Goal: Task Accomplishment & Management: Use online tool/utility

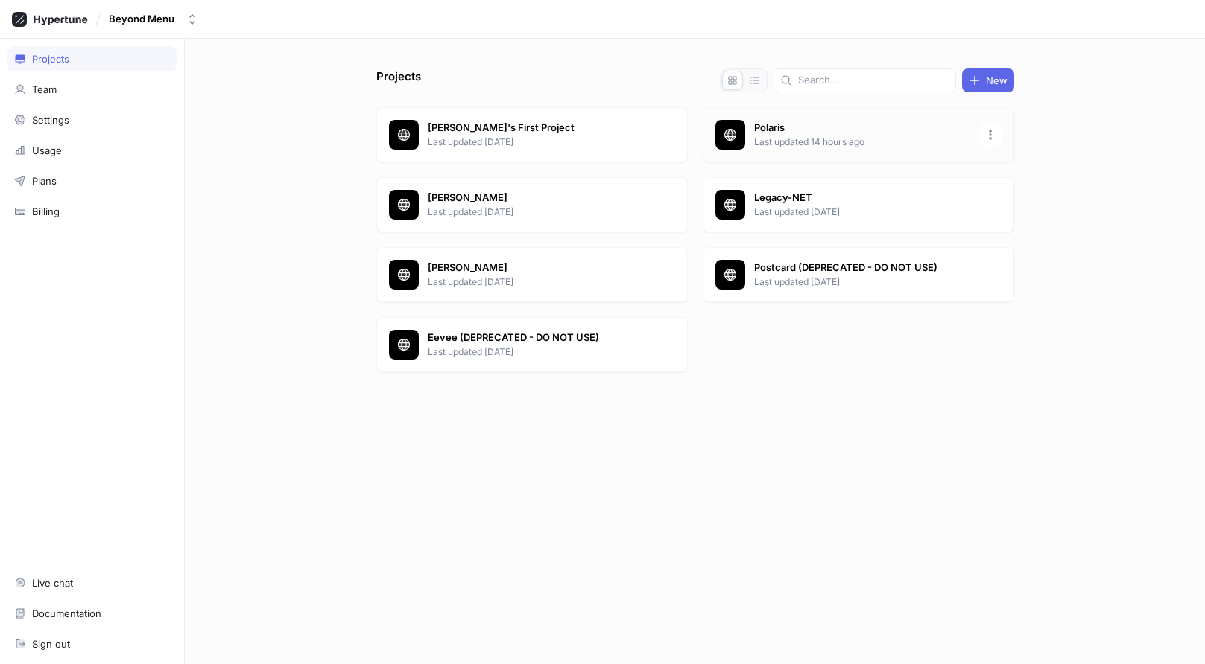
click at [763, 130] on p "Polaris" at bounding box center [862, 128] width 216 height 15
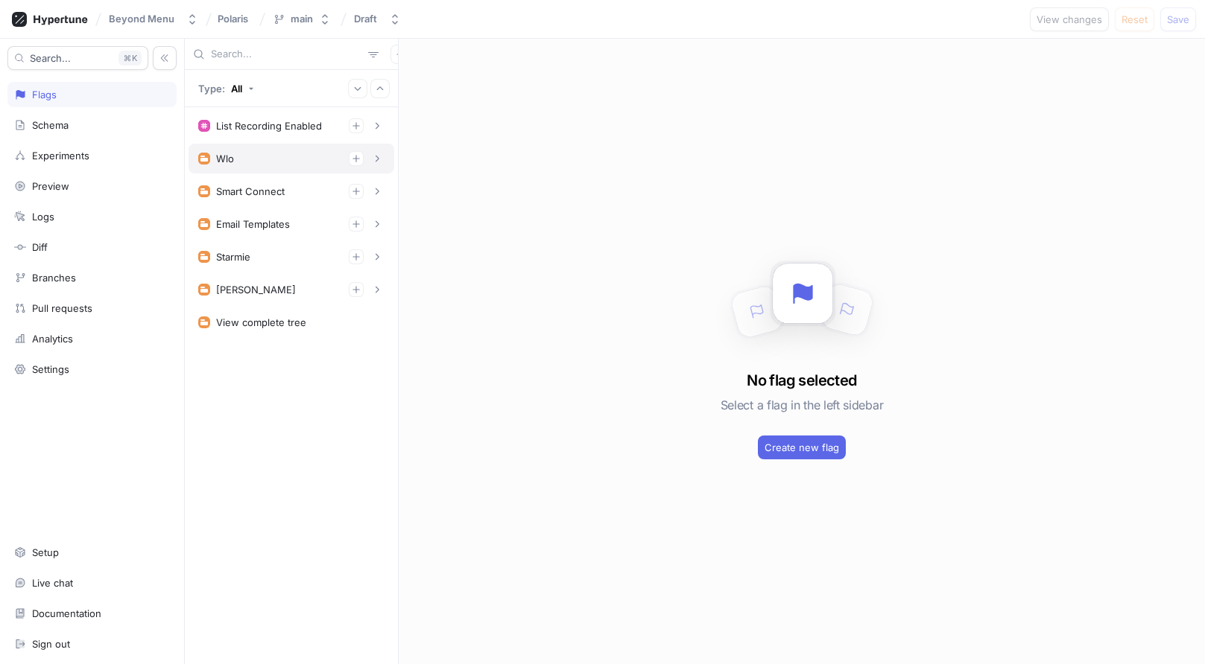
click at [238, 153] on div "Wlo" at bounding box center [291, 158] width 186 height 15
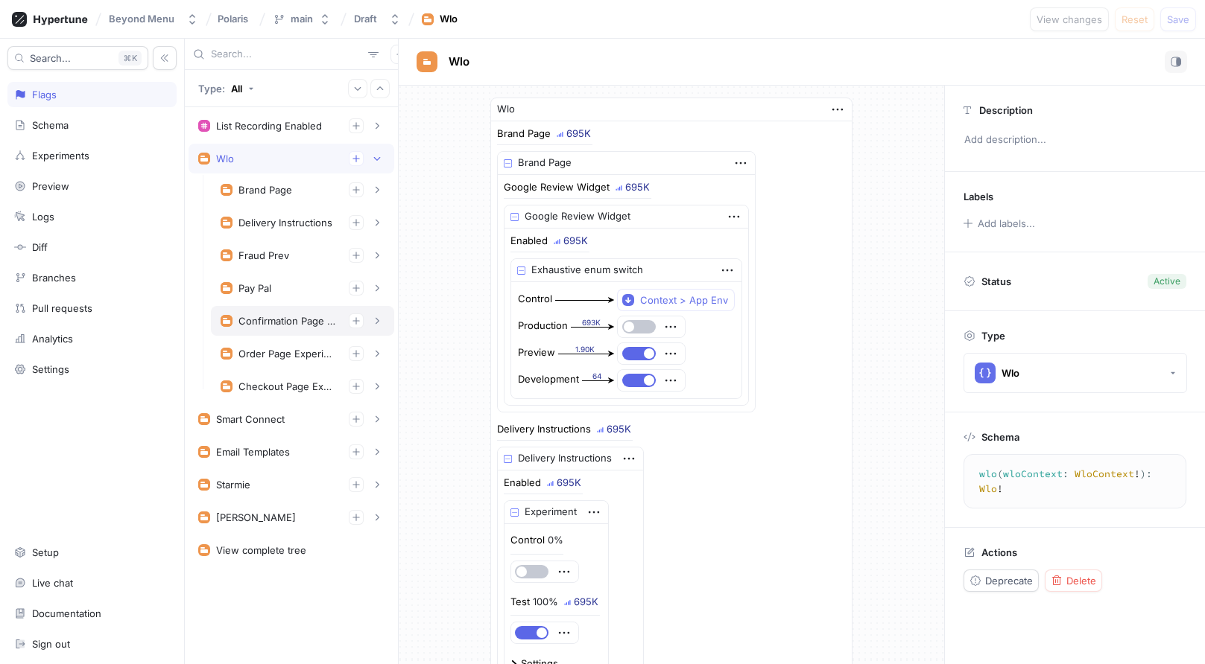
click at [291, 318] on div "Confirmation Page Experiments" at bounding box center [287, 321] width 98 height 12
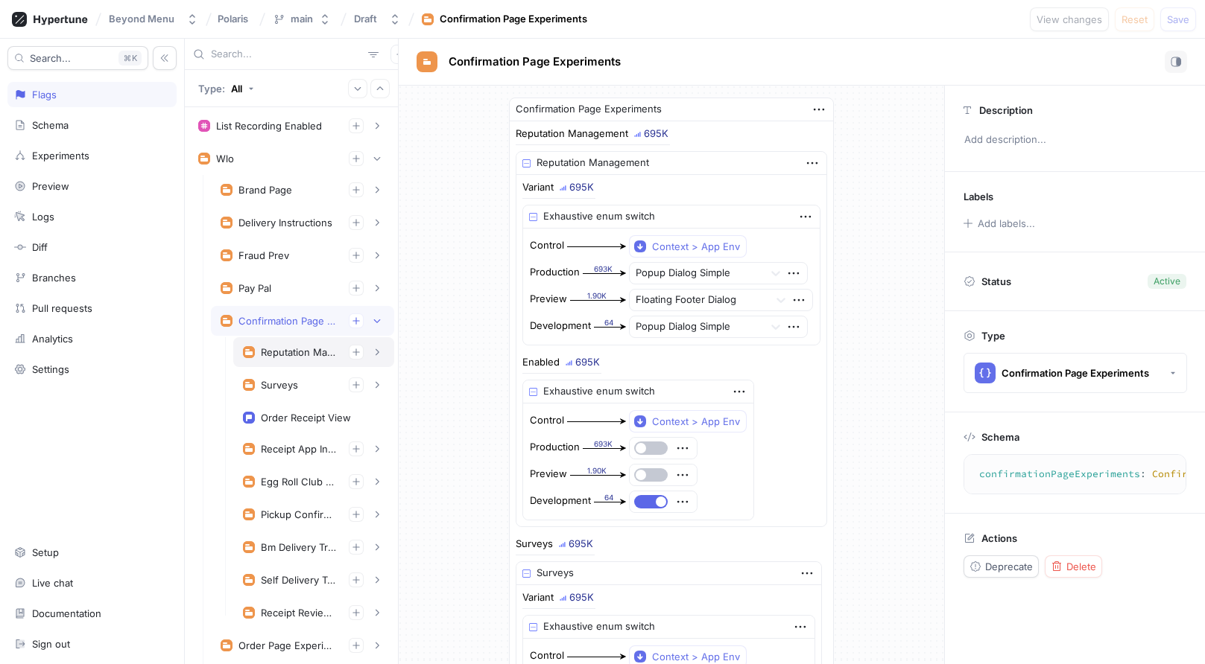
click at [291, 356] on div "Reputation Management" at bounding box center [299, 352] width 76 height 12
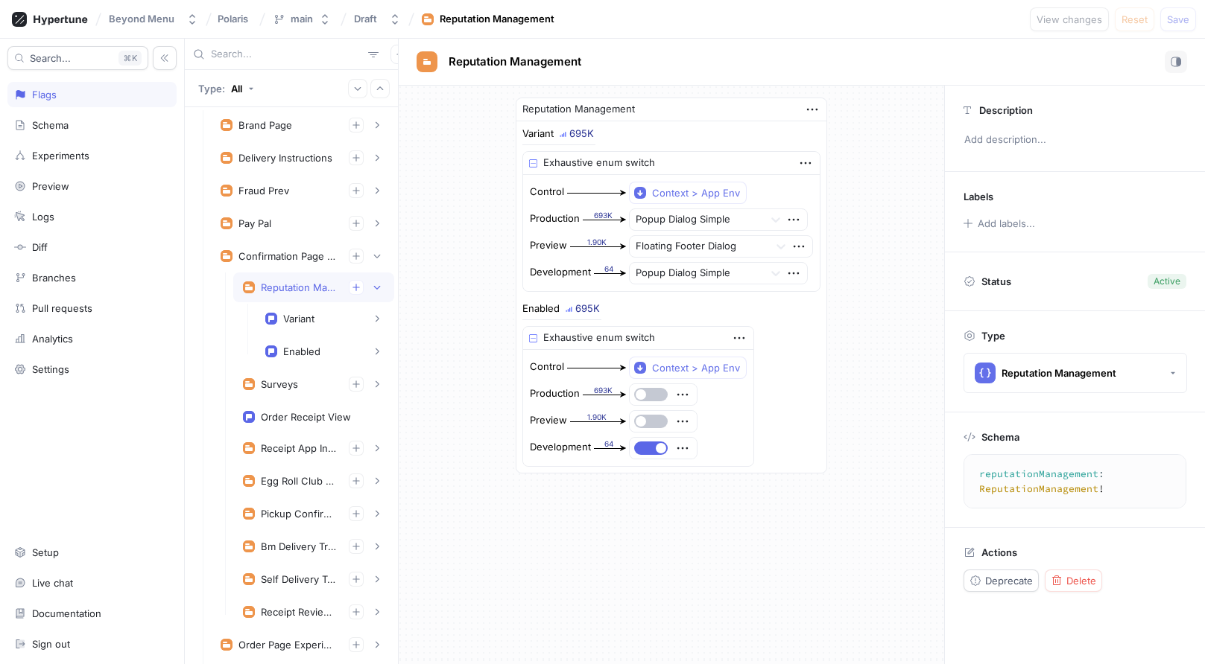
scroll to position [72, 0]
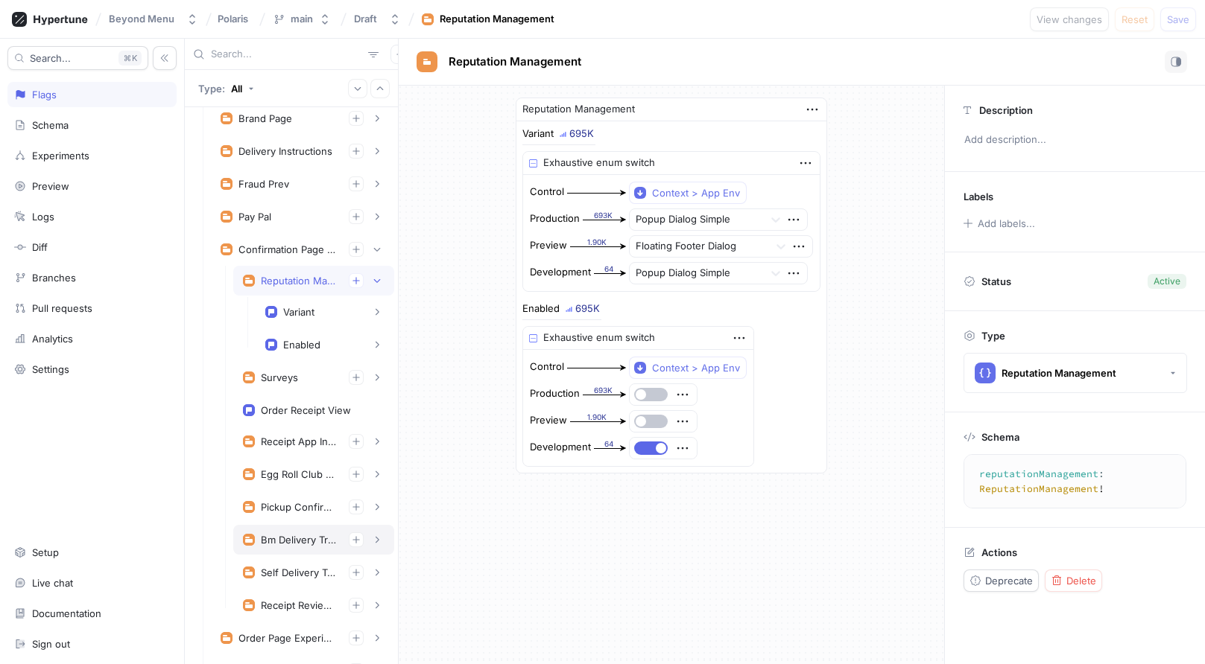
click at [297, 540] on div "Bm Delivery Tracking Experiment" at bounding box center [299, 540] width 76 height 12
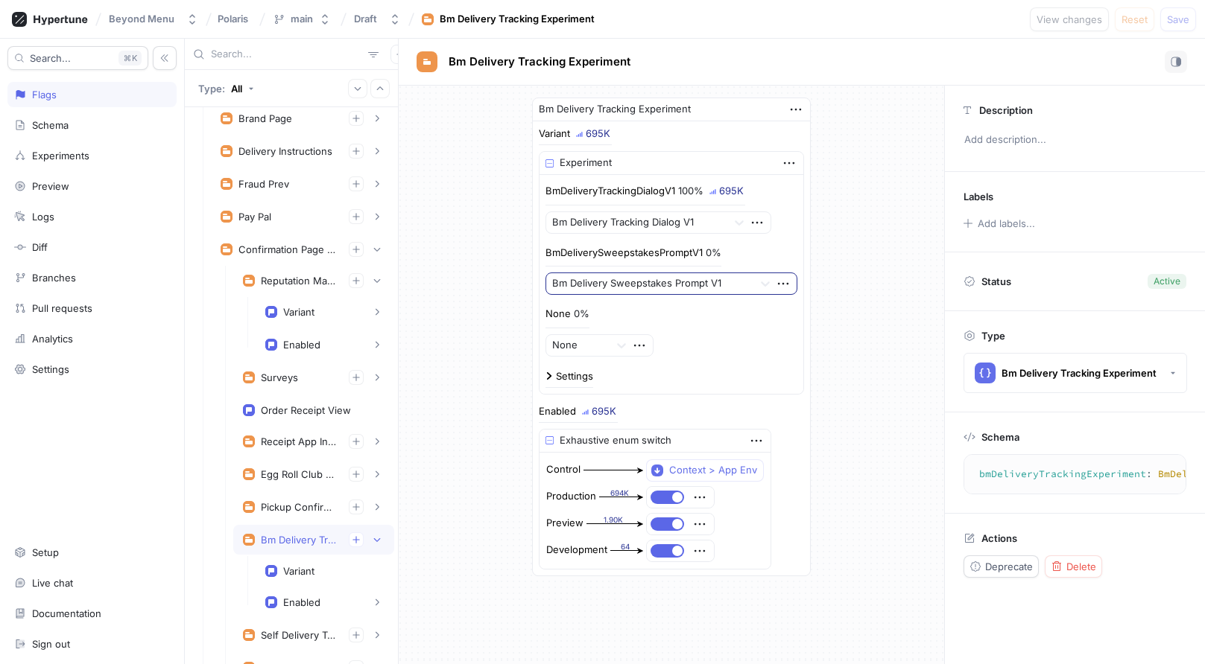
click at [660, 282] on div at bounding box center [649, 285] width 194 height 18
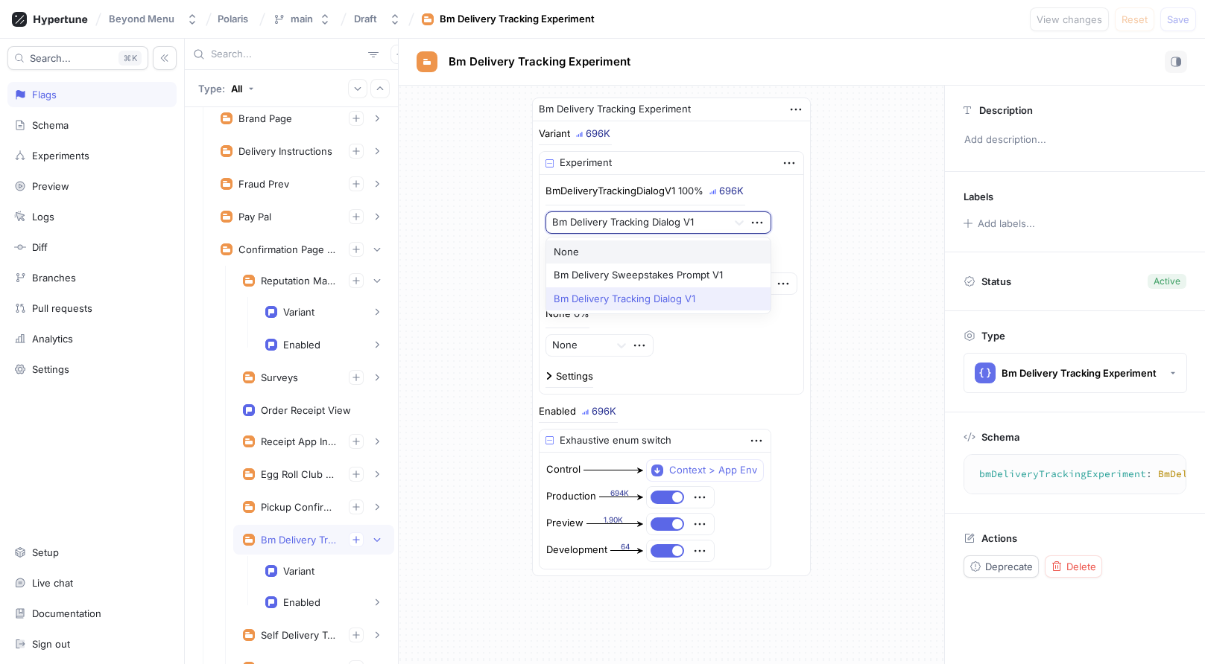
click at [633, 217] on div at bounding box center [636, 223] width 169 height 18
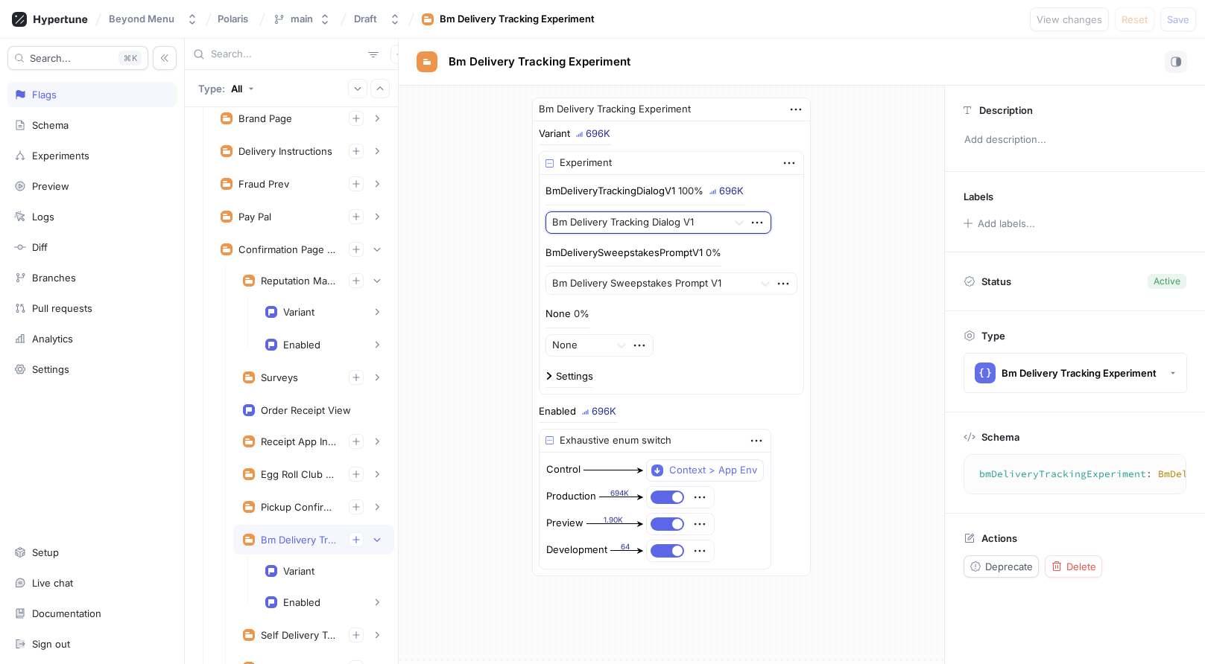
click at [633, 217] on div at bounding box center [636, 223] width 169 height 18
click at [631, 281] on div at bounding box center [649, 285] width 194 height 18
click at [498, 288] on div "Bm Delivery Tracking Experiment Variant 696K Experiment BmDeliveryTrackingDialo…" at bounding box center [671, 337] width 545 height 503
click at [481, 308] on div "Bm Delivery Tracking Experiment Variant 696K Experiment BmDeliveryTrackingDialo…" at bounding box center [671, 337] width 545 height 503
click at [264, 499] on div "Pickup Confirmation Experiment" at bounding box center [313, 507] width 161 height 30
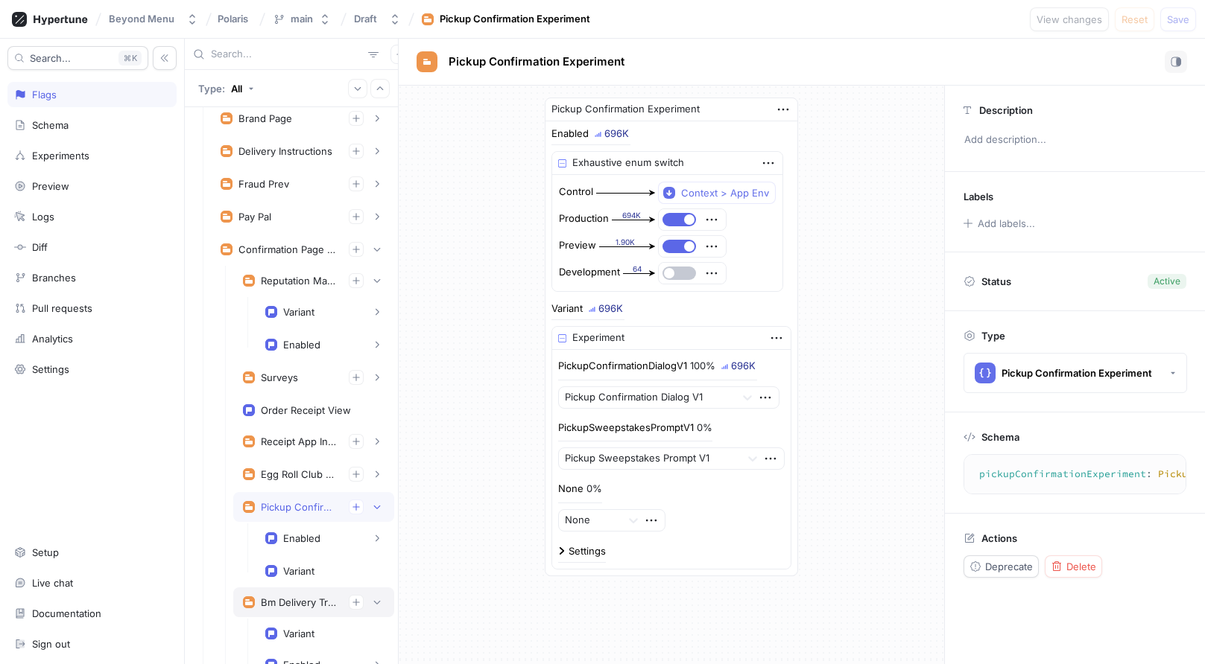
click at [261, 591] on div "Bm Delivery Tracking Experiment" at bounding box center [313, 603] width 161 height 30
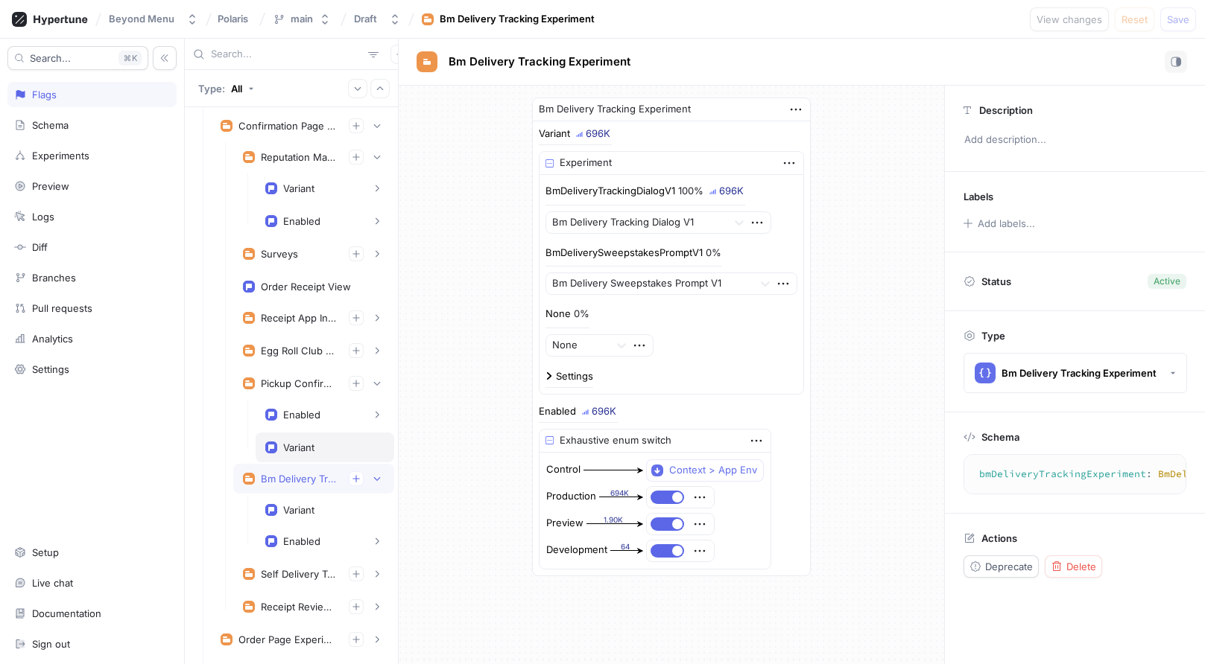
scroll to position [218, 0]
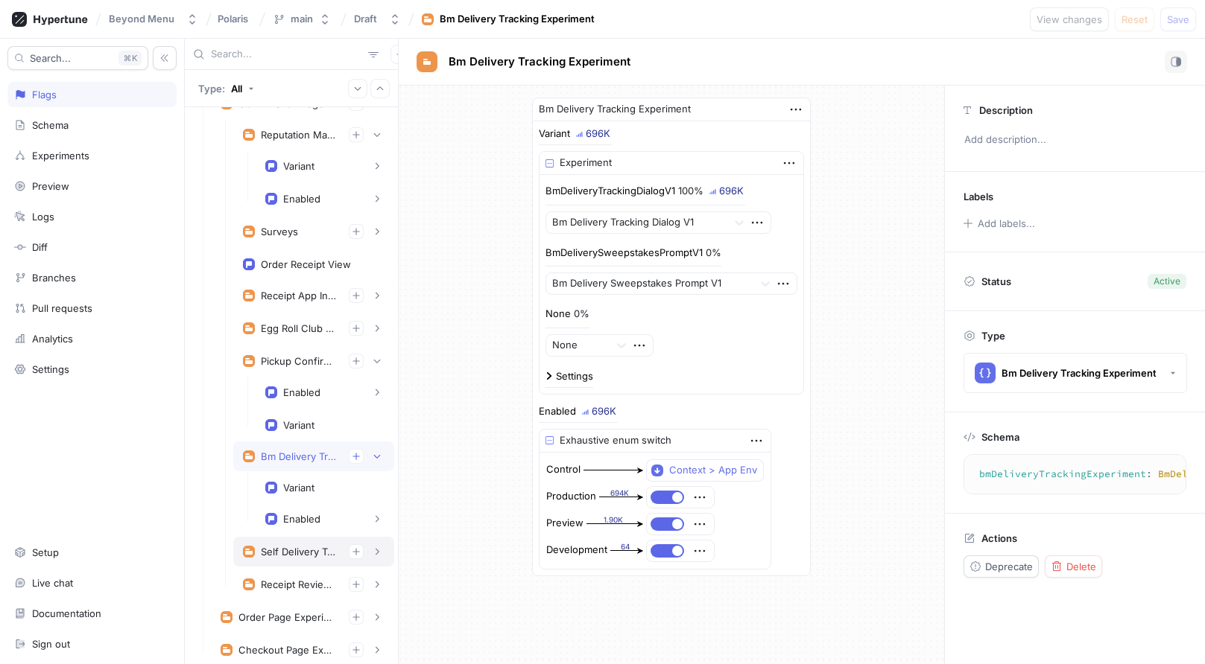
click at [297, 548] on div "Self Delivery Tracking Experiment" at bounding box center [299, 552] width 76 height 12
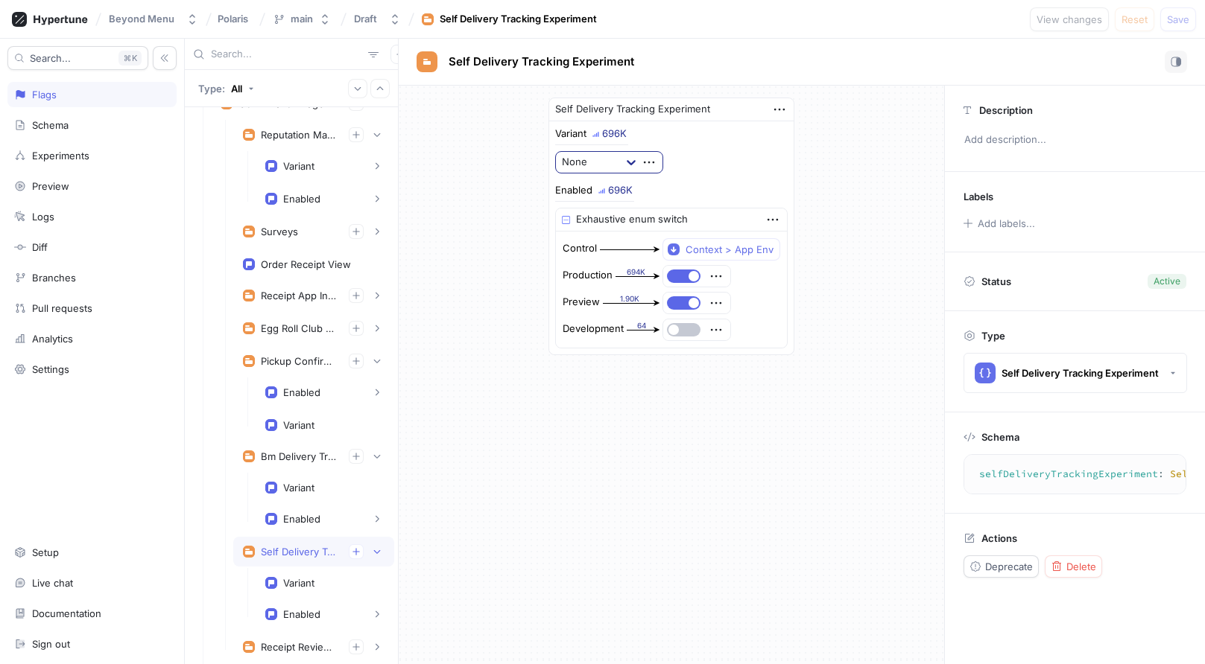
click at [621, 161] on div at bounding box center [631, 162] width 27 height 27
click at [521, 235] on div "Self Delivery Tracking Experiment Variant 696K None Enabled 696K Exhaustive enu…" at bounding box center [671, 227] width 545 height 282
click at [296, 464] on div "Bm Delivery Tracking Experiment" at bounding box center [313, 457] width 161 height 30
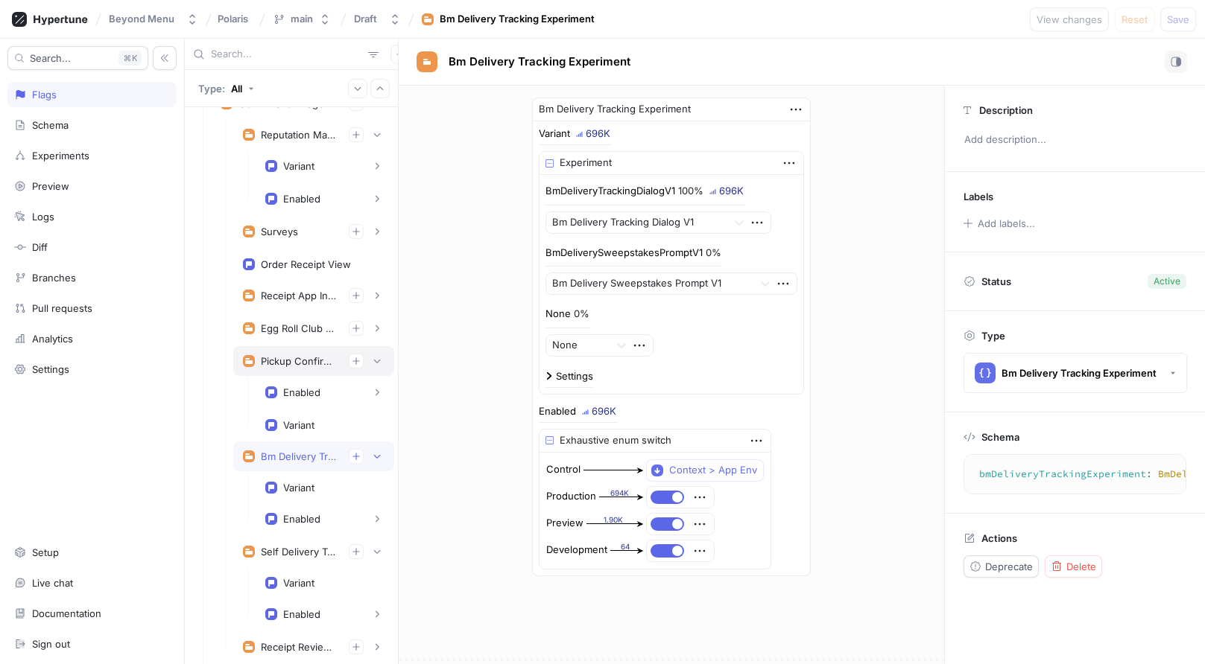
click at [313, 361] on div "Pickup Confirmation Experiment" at bounding box center [299, 361] width 76 height 12
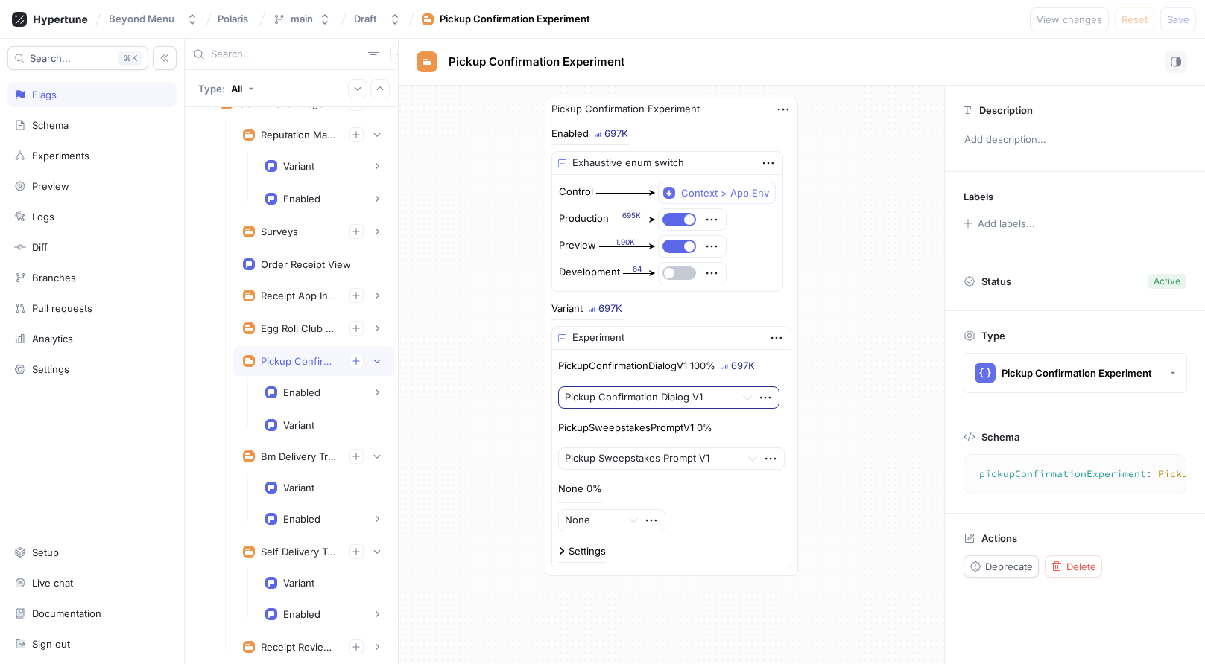
click at [661, 390] on div at bounding box center [647, 398] width 165 height 18
click at [842, 430] on div "Pickup Confirmation Experiment Enabled 697K Exhaustive enum switch Control Cont…" at bounding box center [671, 337] width 545 height 503
click at [723, 396] on div at bounding box center [647, 398] width 165 height 18
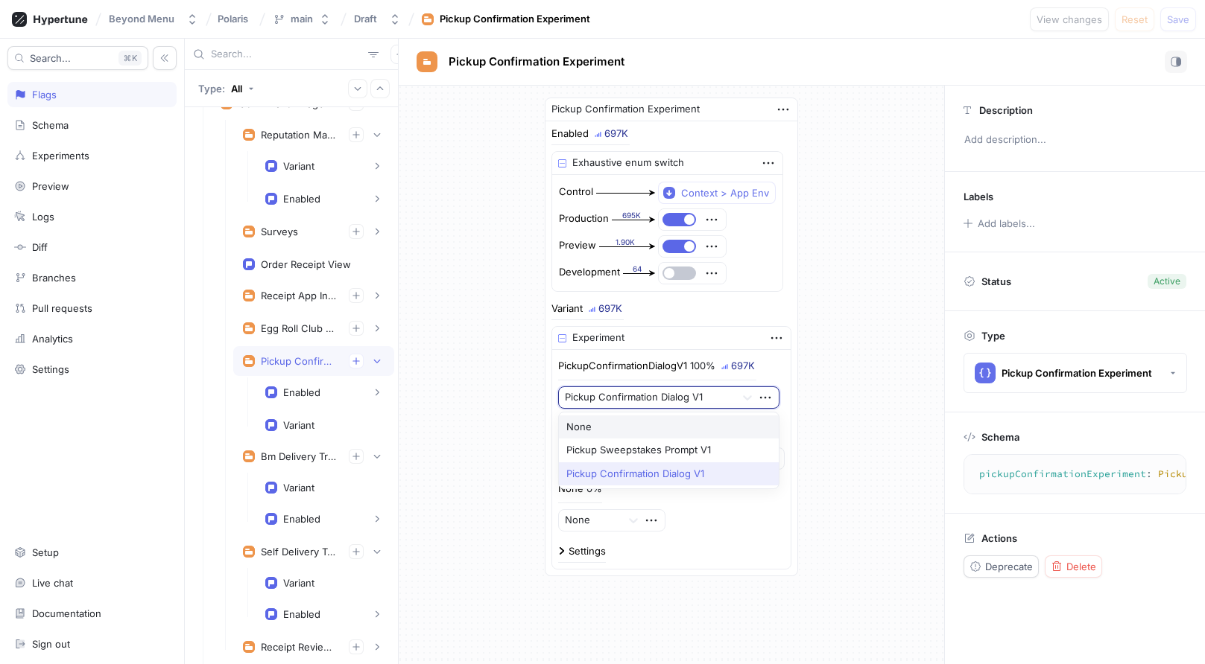
click at [864, 379] on div "Pickup Confirmation Experiment Enabled 697K Exhaustive enum switch Control Cont…" at bounding box center [671, 337] width 545 height 503
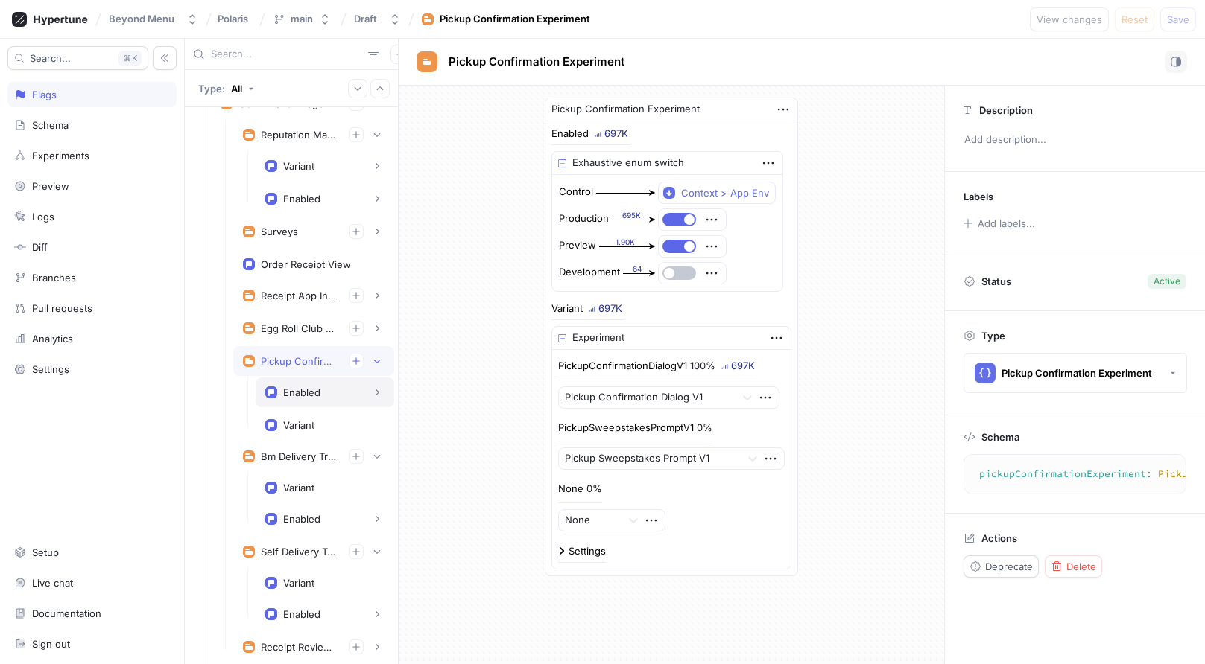
click at [314, 395] on div "Enabled" at bounding box center [301, 393] width 37 height 12
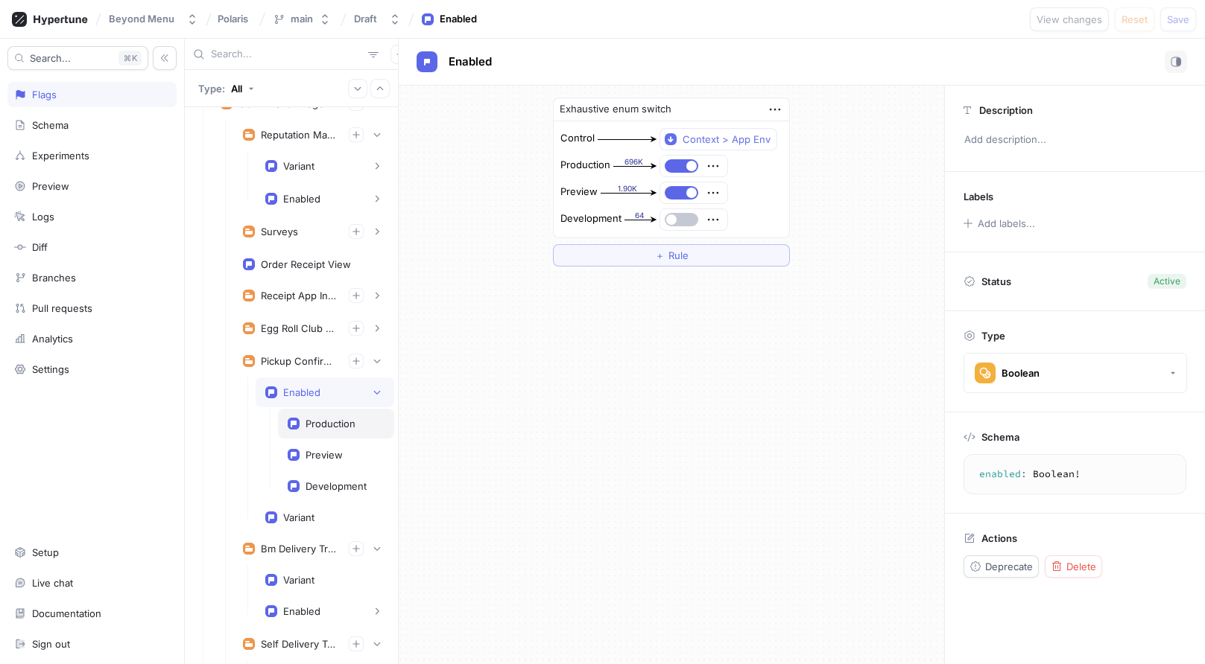
click at [331, 398] on div "Enabled" at bounding box center [324, 392] width 119 height 15
click at [344, 397] on div "Enabled" at bounding box center [324, 392] width 119 height 15
click at [678, 165] on button "button" at bounding box center [681, 165] width 34 height 13
click at [688, 192] on span "button" at bounding box center [691, 193] width 10 height 10
click at [314, 334] on div "Egg Roll Club Experiment" at bounding box center [299, 329] width 76 height 12
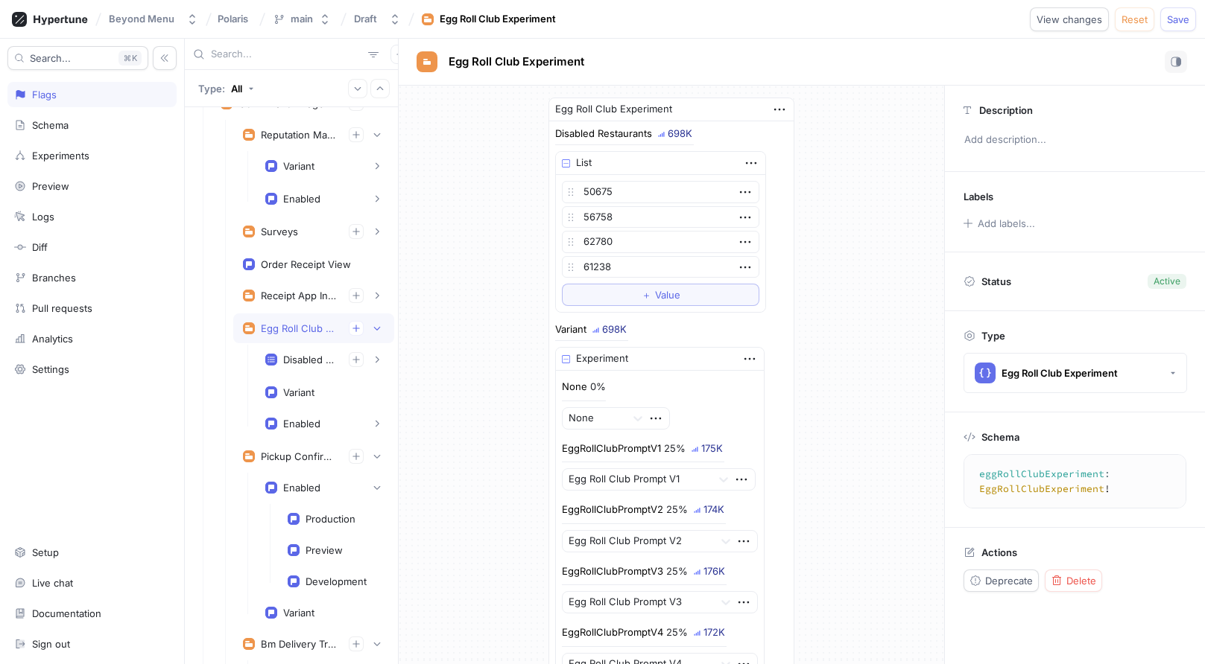
click at [314, 334] on div "Egg Roll Club Experiment" at bounding box center [299, 329] width 76 height 12
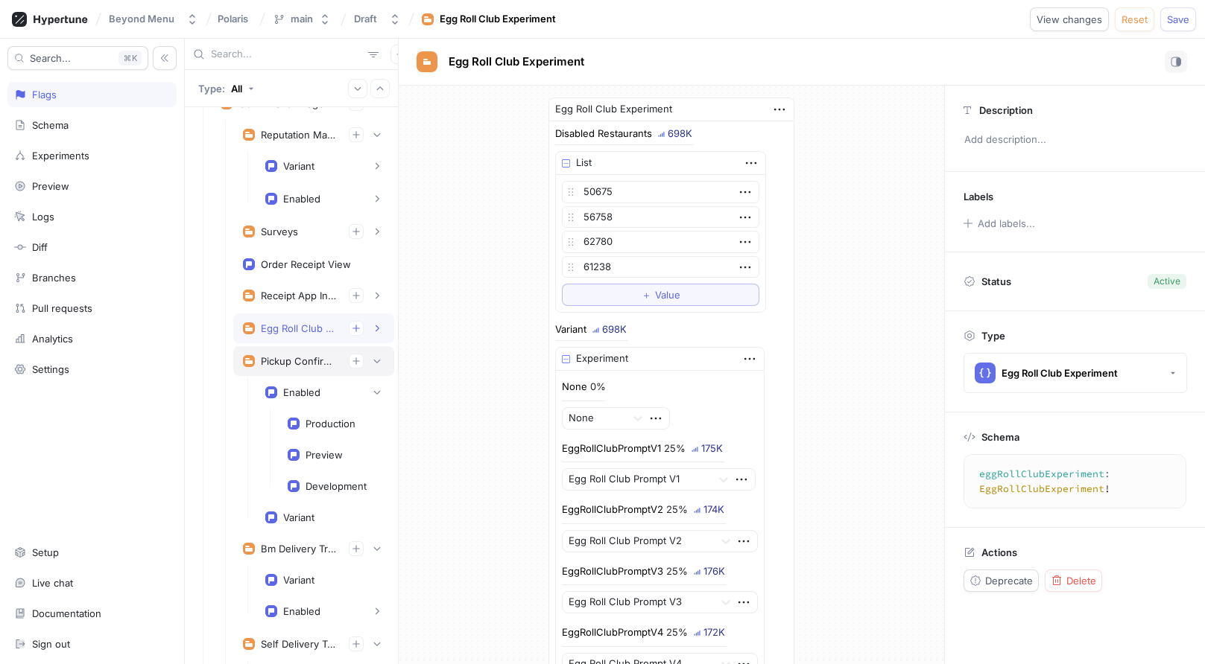
click at [314, 357] on div "Pickup Confirmation Experiment" at bounding box center [299, 361] width 76 height 12
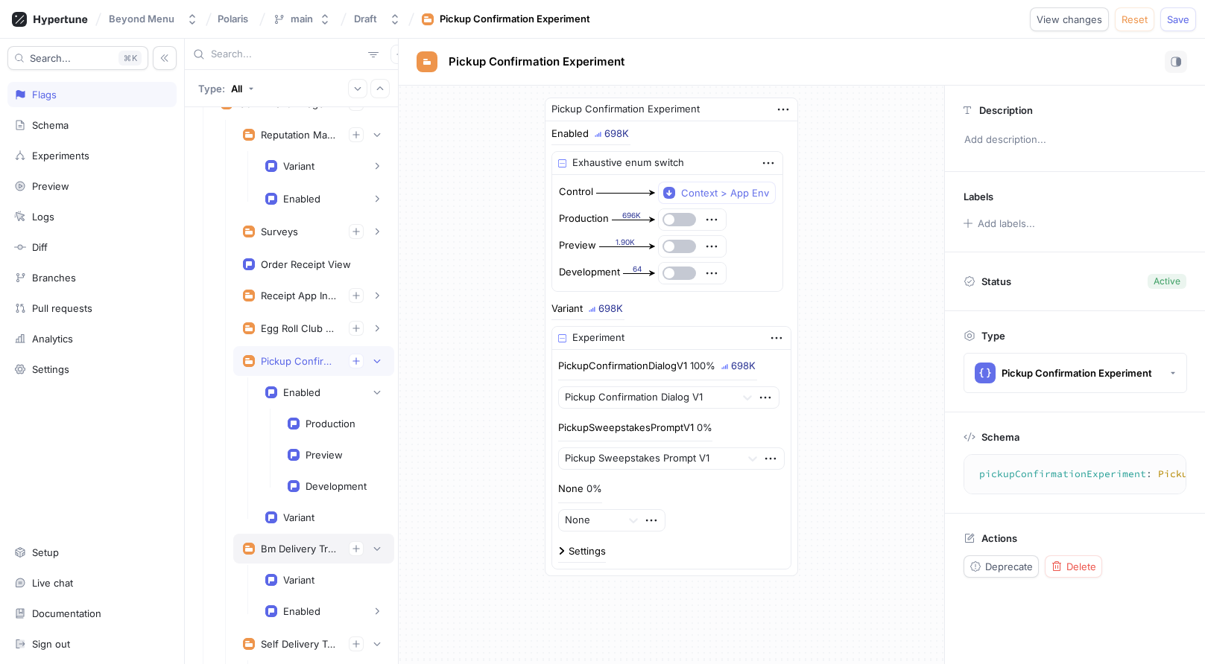
click at [300, 554] on div "Bm Delivery Tracking Experiment" at bounding box center [299, 549] width 76 height 12
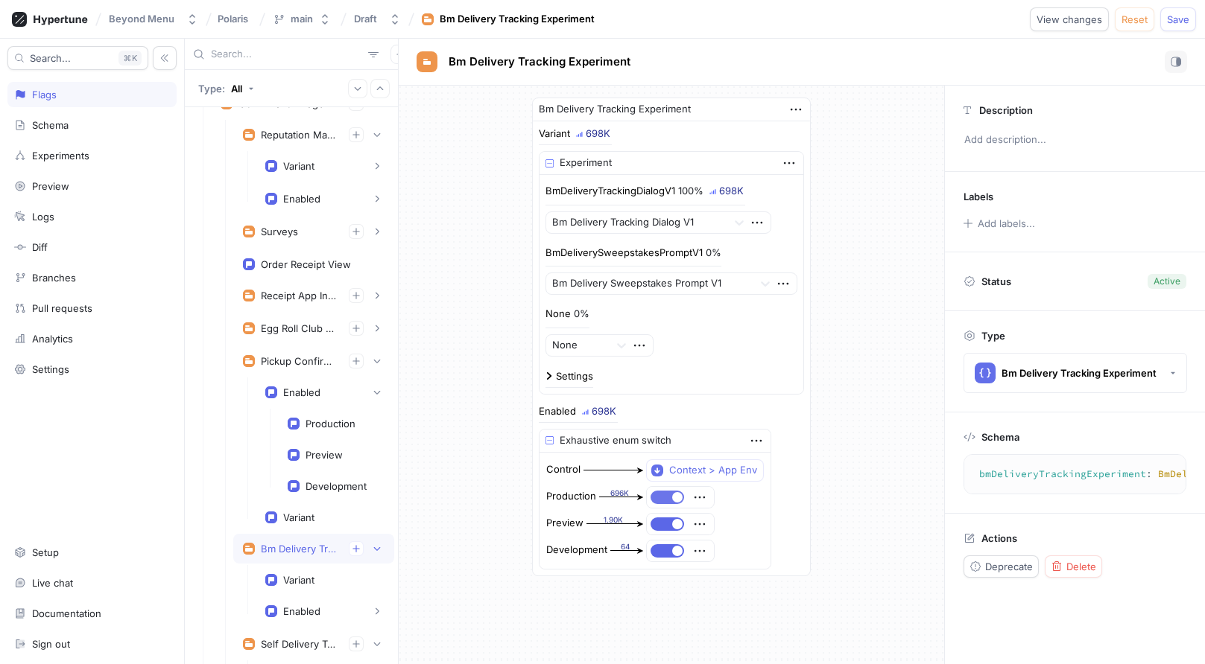
click at [673, 496] on span "button" at bounding box center [677, 497] width 10 height 10
click at [670, 521] on button "button" at bounding box center [667, 524] width 34 height 13
click at [670, 548] on button "button" at bounding box center [667, 551] width 34 height 13
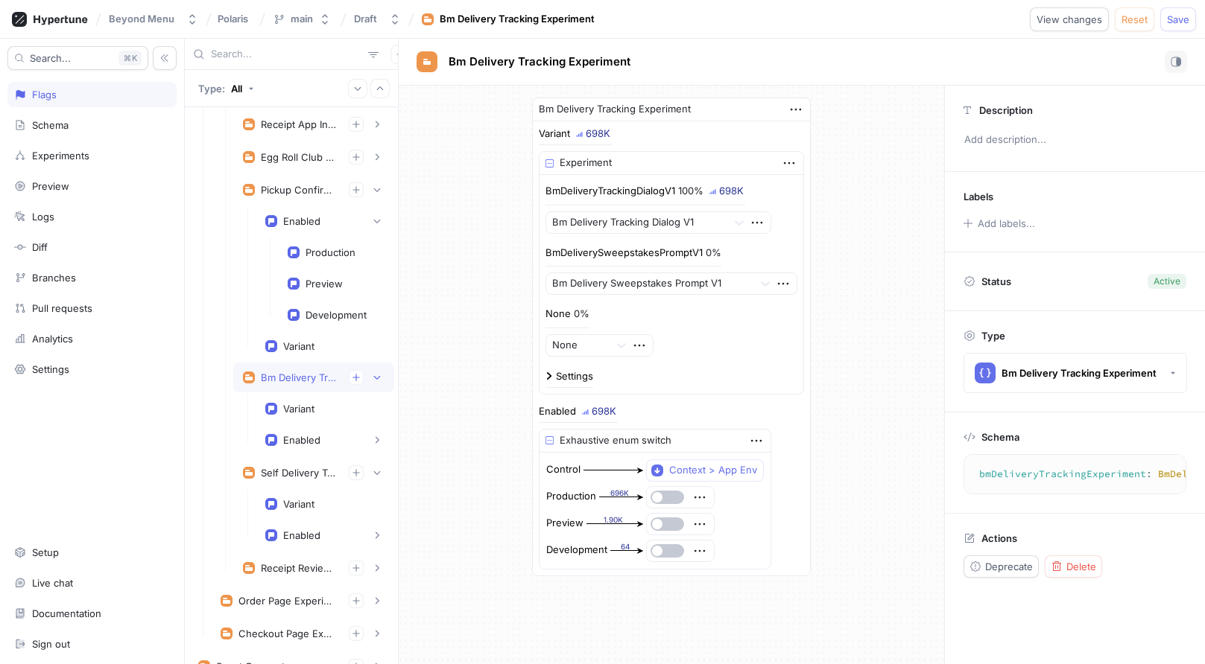
scroll to position [417, 0]
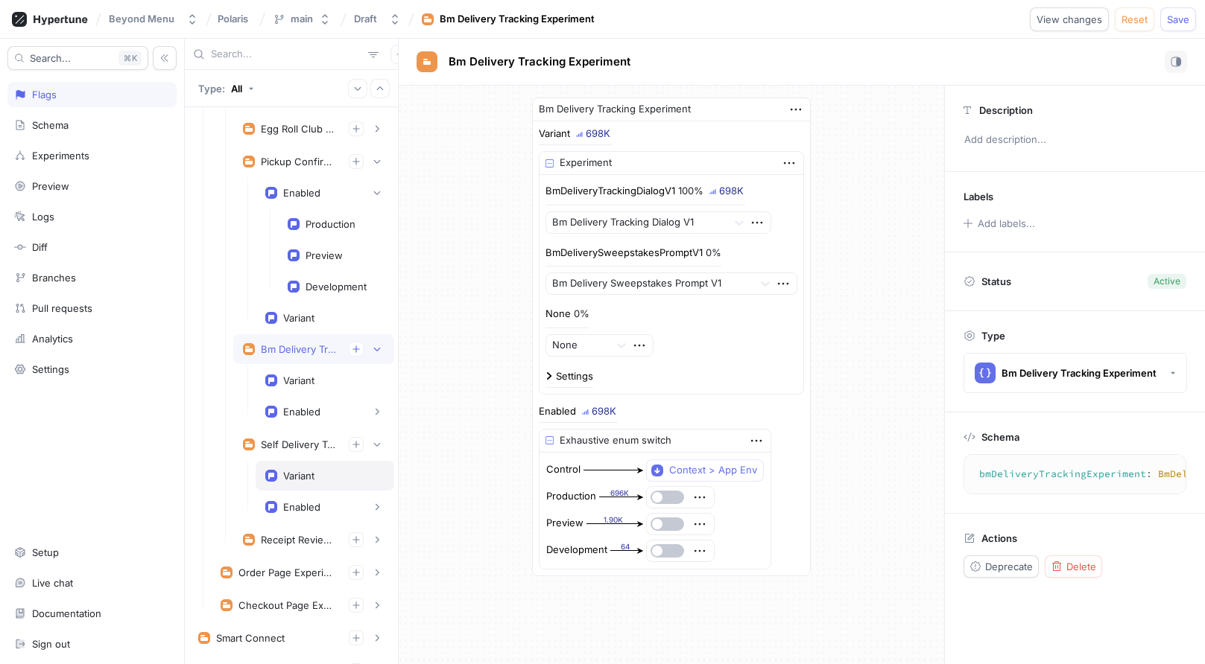
click at [307, 475] on div "Variant" at bounding box center [298, 476] width 31 height 12
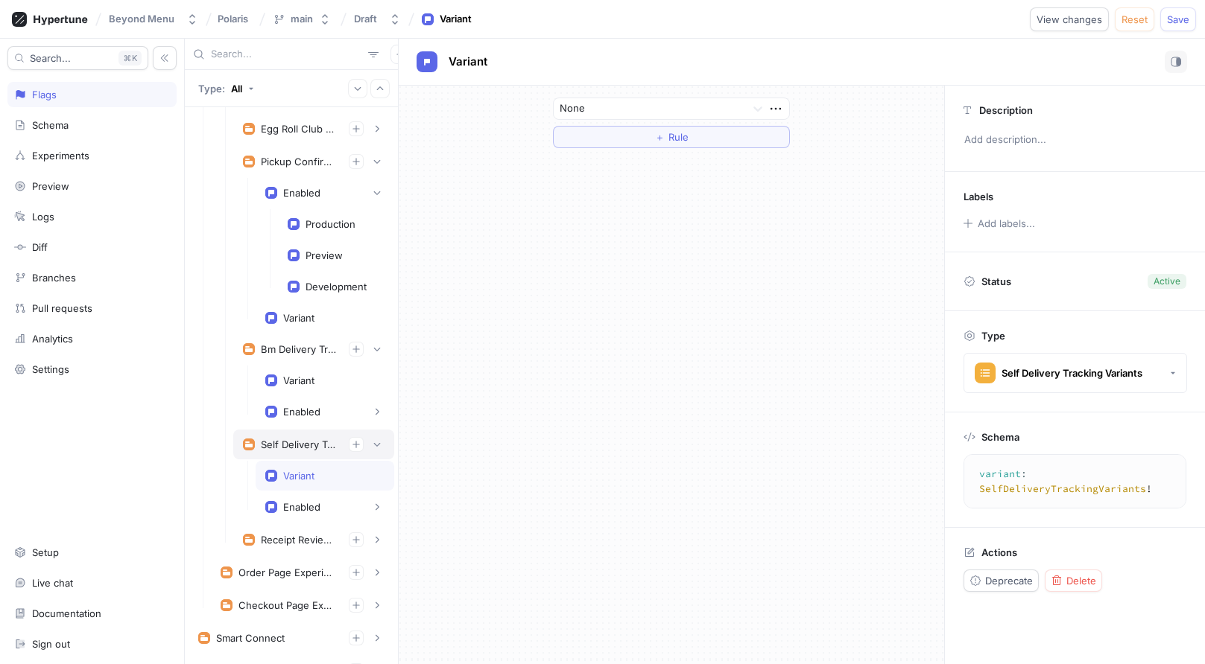
click at [305, 446] on div "Self Delivery Tracking Experiment" at bounding box center [299, 445] width 76 height 12
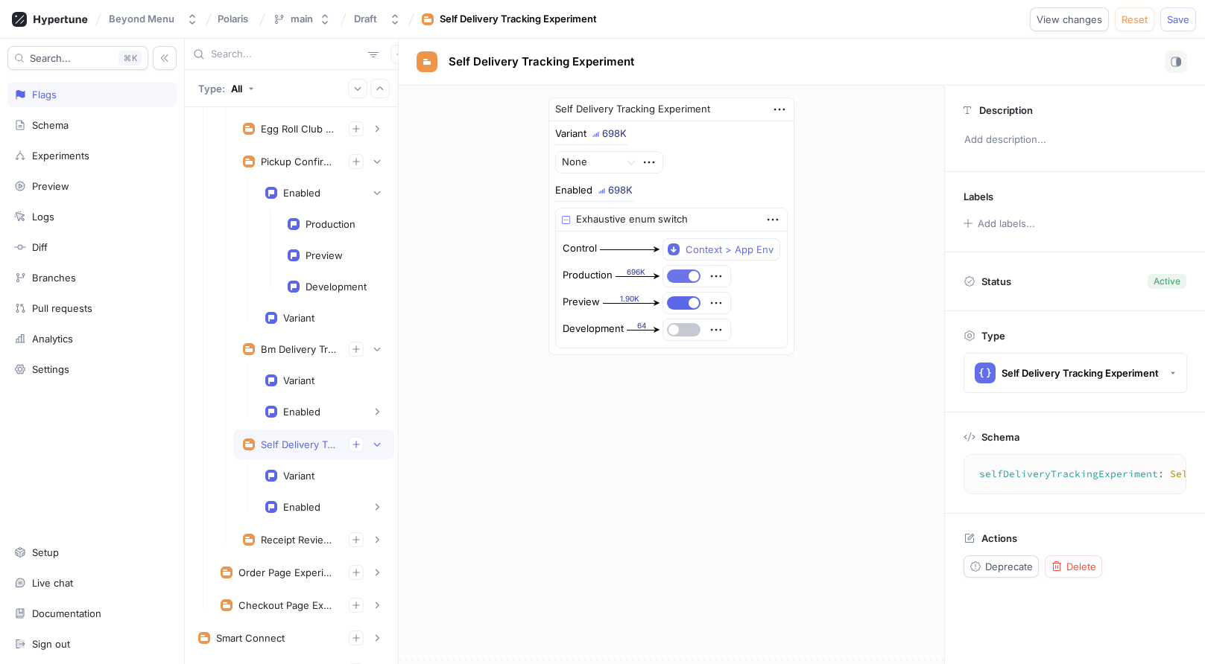
click at [686, 282] on button "button" at bounding box center [684, 276] width 34 height 13
click at [686, 306] on button "button" at bounding box center [684, 302] width 34 height 13
click at [1177, 17] on span "Save" at bounding box center [1178, 19] width 22 height 9
click at [630, 168] on icon at bounding box center [630, 162] width 15 height 15
click at [746, 183] on div "Variant None Enabled Exhaustive enum switch Control Context > App Env Productio…" at bounding box center [671, 239] width 232 height 220
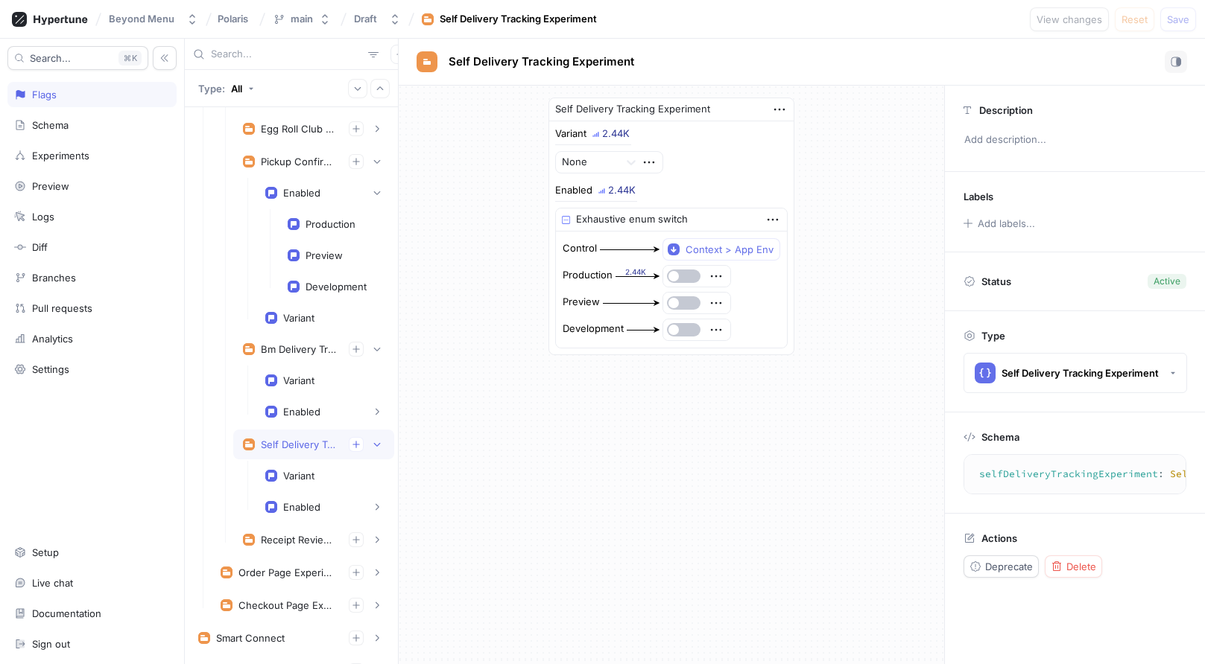
click at [460, 418] on div "Self Delivery Tracking Experiment Variant 2.44K None Enabled 2.44K Exhaustive e…" at bounding box center [671, 375] width 545 height 579
click at [377, 351] on icon "button" at bounding box center [376, 349] width 9 height 9
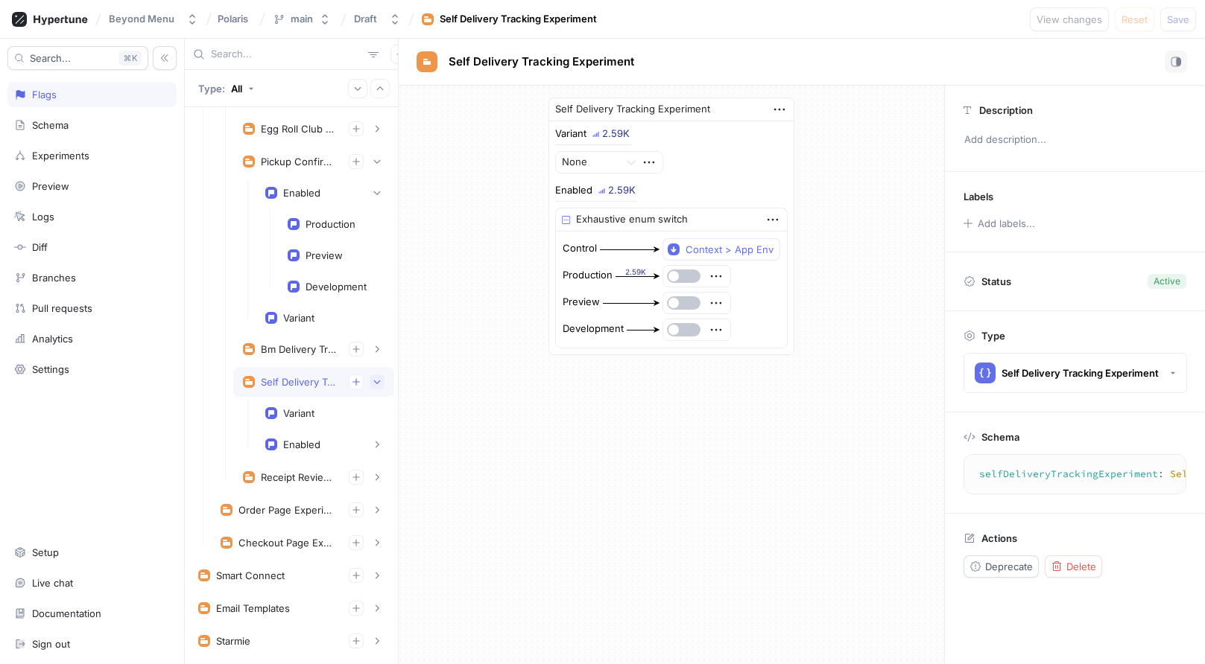
click at [377, 381] on icon "button" at bounding box center [376, 382] width 9 height 9
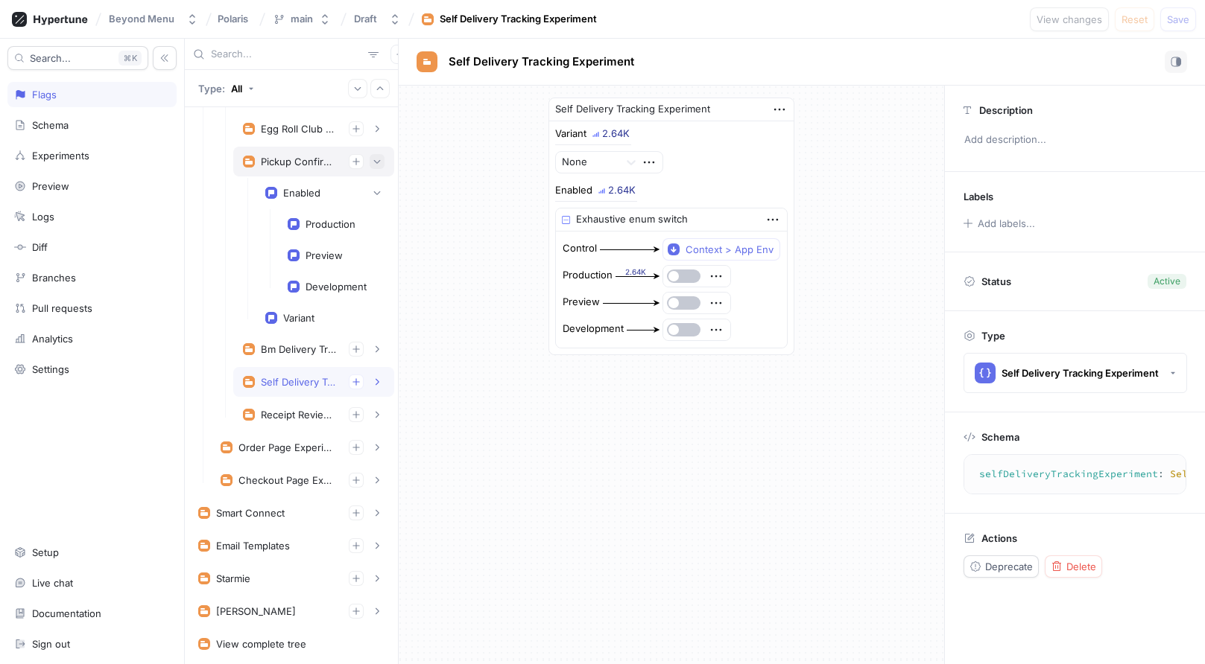
click at [381, 157] on button "button" at bounding box center [376, 161] width 15 height 15
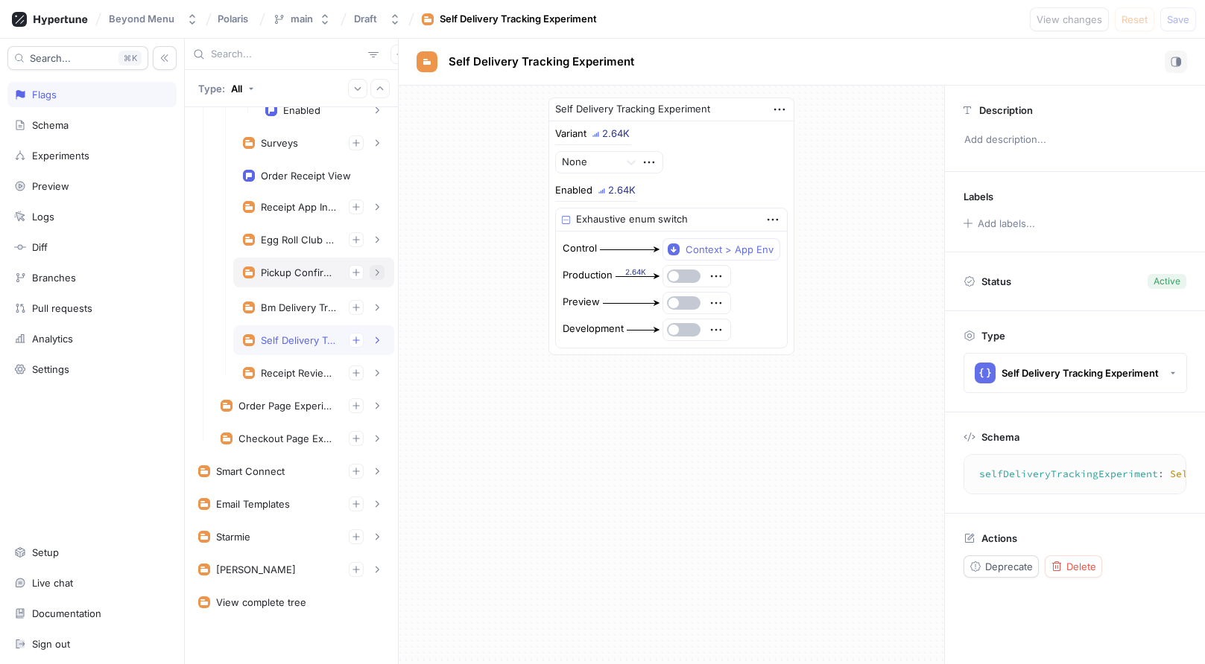
scroll to position [305, 0]
click at [374, 204] on span "button" at bounding box center [376, 208] width 9 height 9
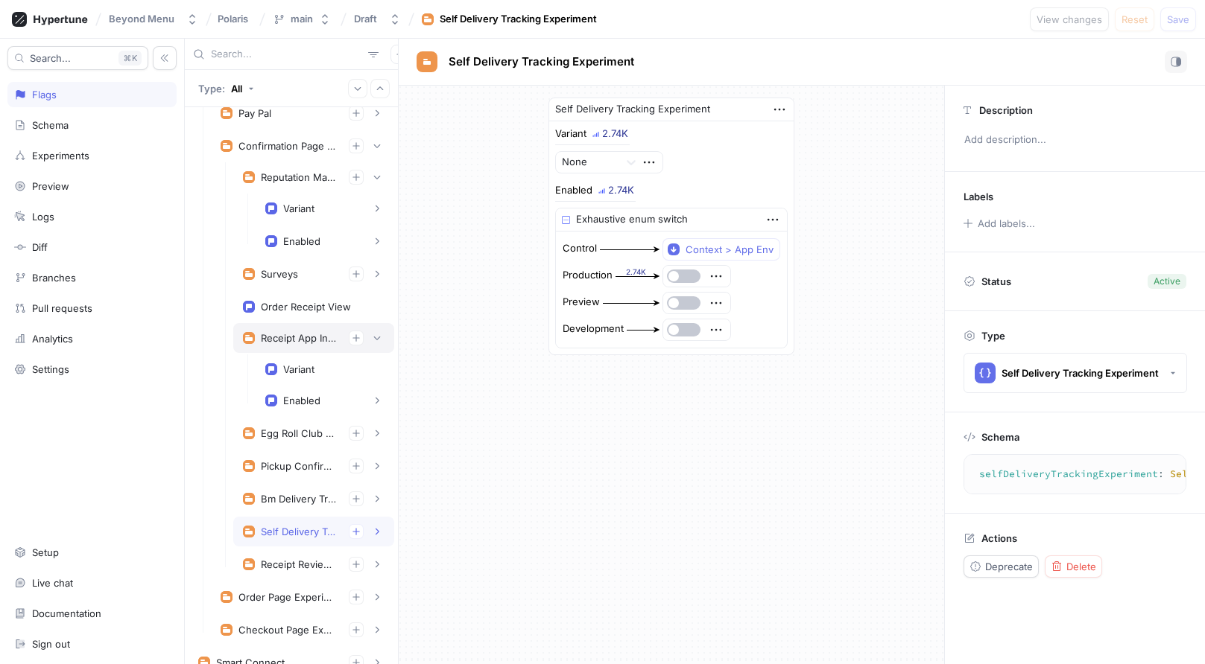
scroll to position [164, 0]
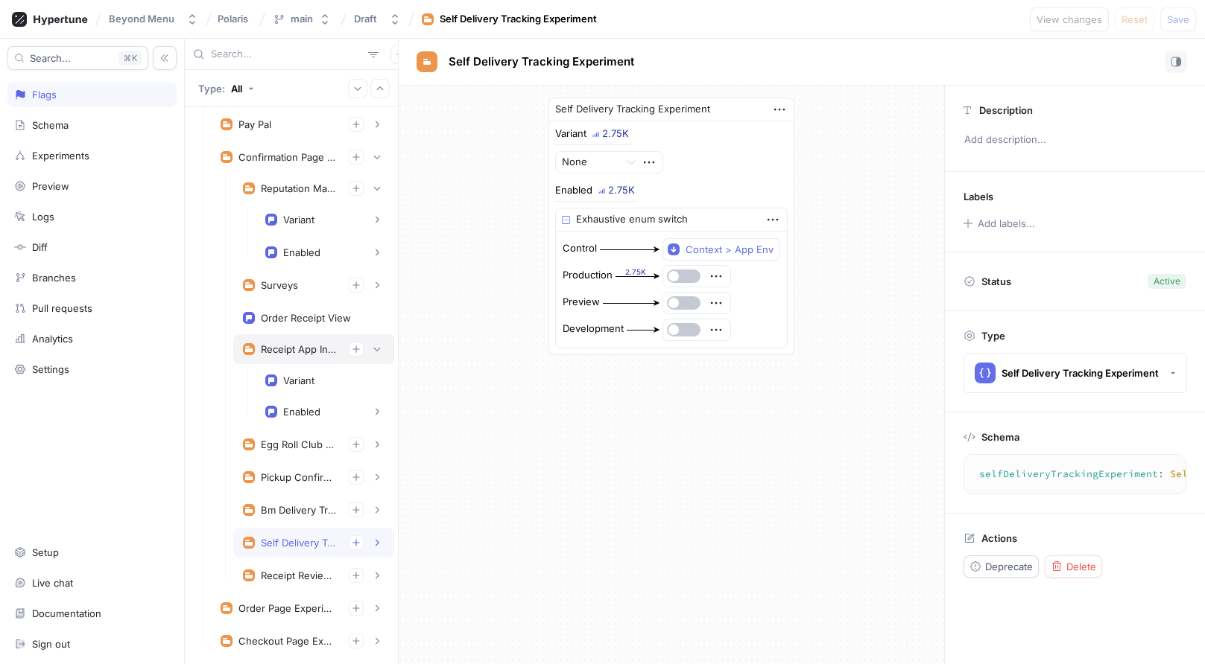
click at [299, 345] on div "Receipt App Installation Prompts" at bounding box center [299, 349] width 76 height 12
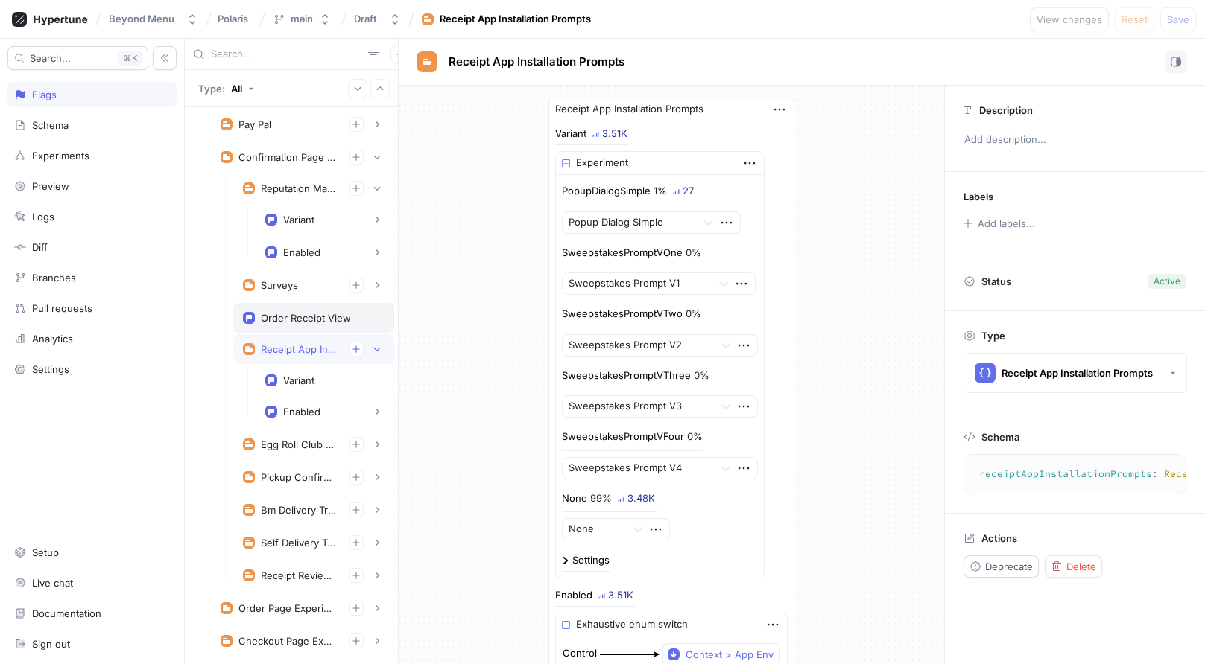
click at [342, 326] on div "Order Receipt View" at bounding box center [313, 318] width 161 height 30
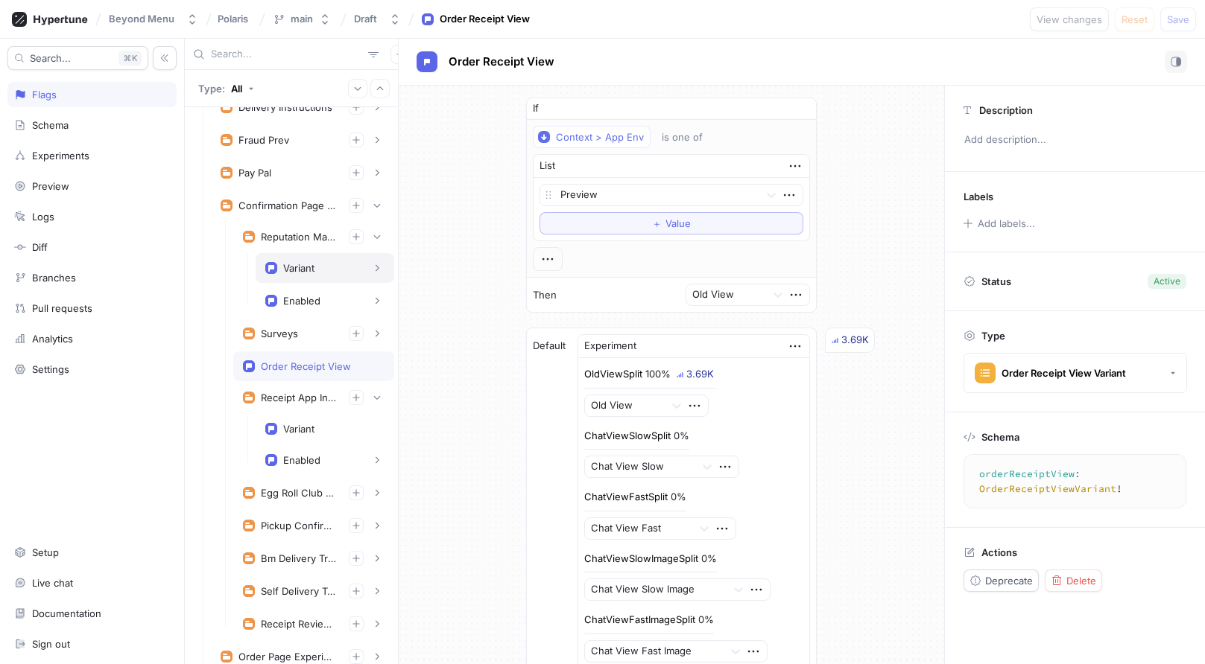
scroll to position [97, 0]
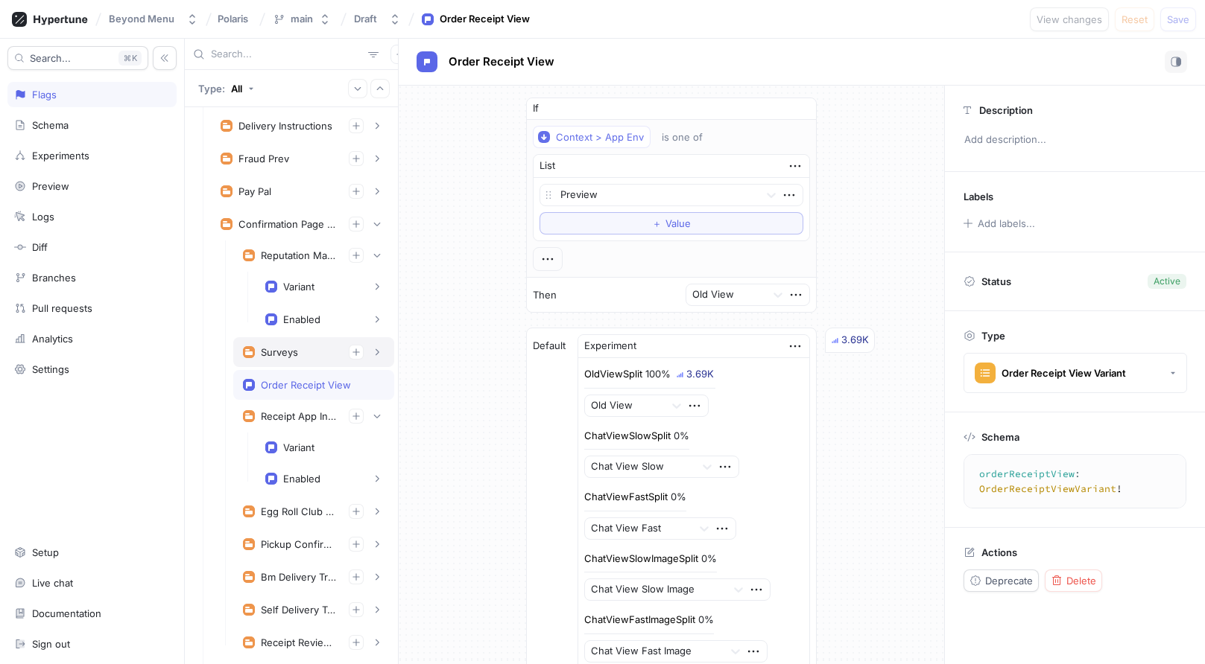
click at [317, 341] on div "Surveys" at bounding box center [313, 352] width 161 height 30
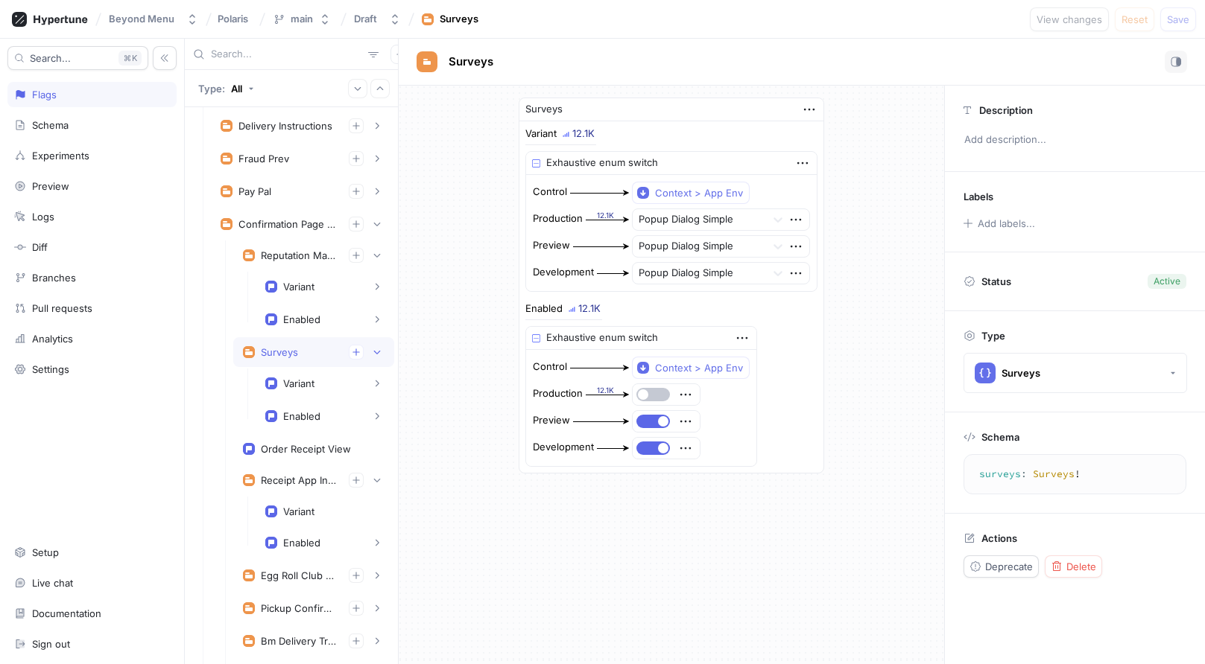
click at [460, 355] on div "Surveys Variant 12.1K Exhaustive enum switch Control Context > App Env Producti…" at bounding box center [671, 286] width 545 height 400
click at [107, 129] on div "Schema" at bounding box center [92, 125] width 156 height 12
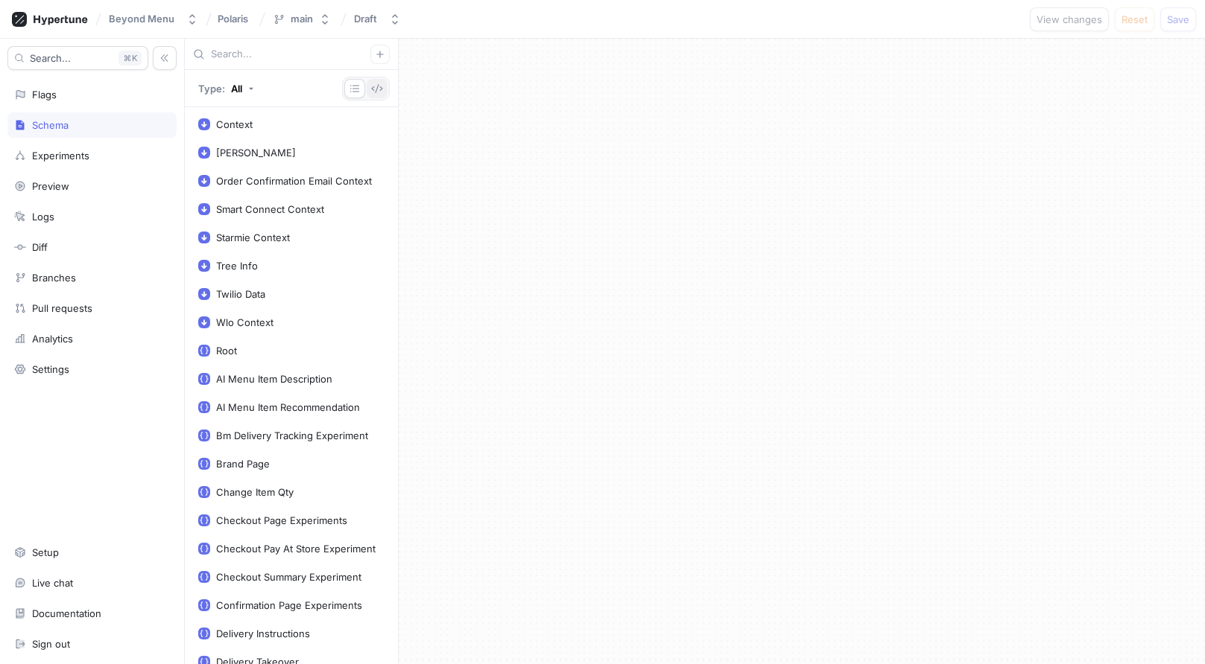
click at [376, 88] on icon "button" at bounding box center [377, 89] width 12 height 12
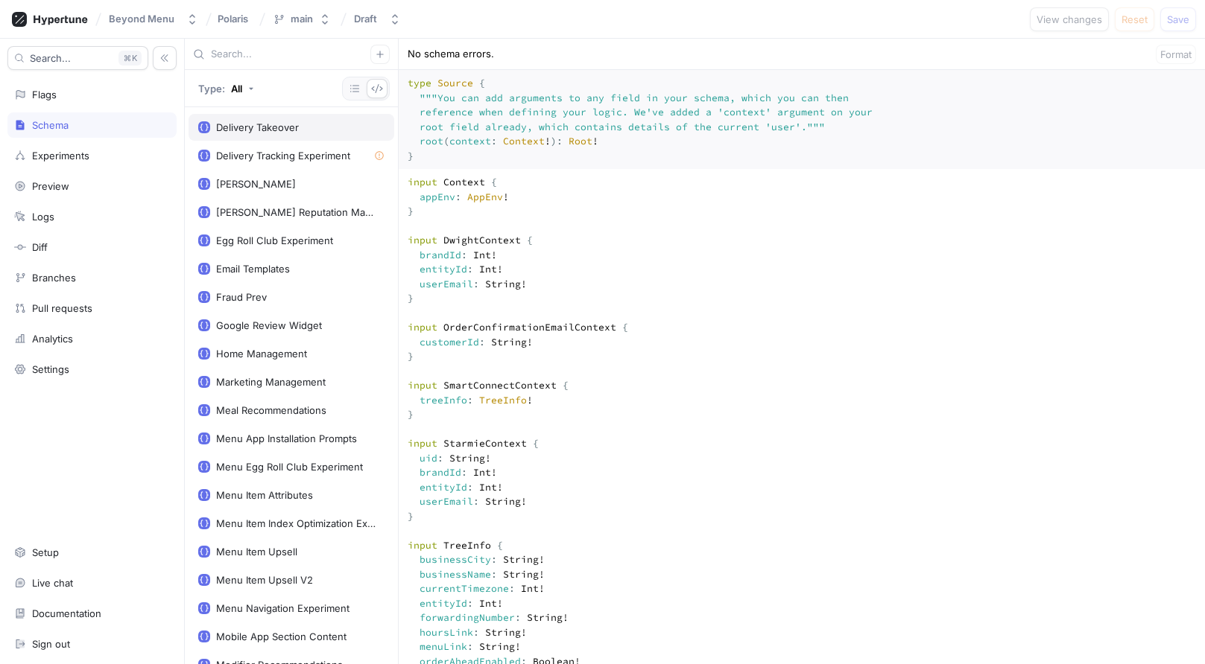
scroll to position [559, 0]
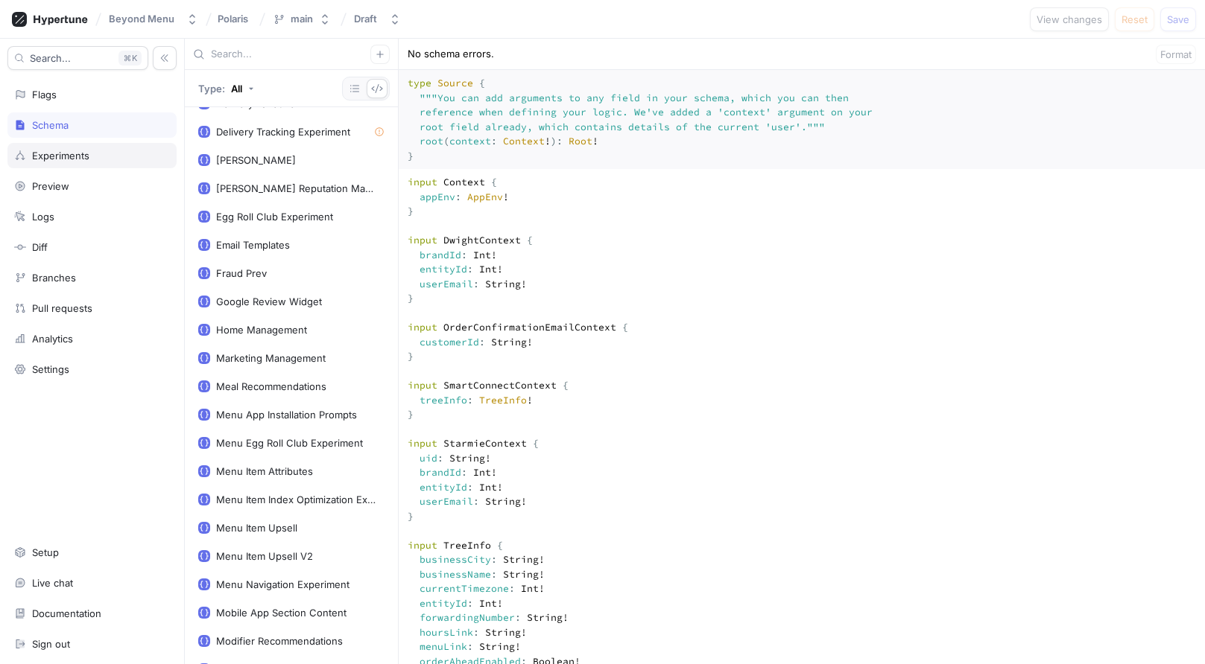
click at [94, 147] on div "Experiments" at bounding box center [91, 155] width 169 height 25
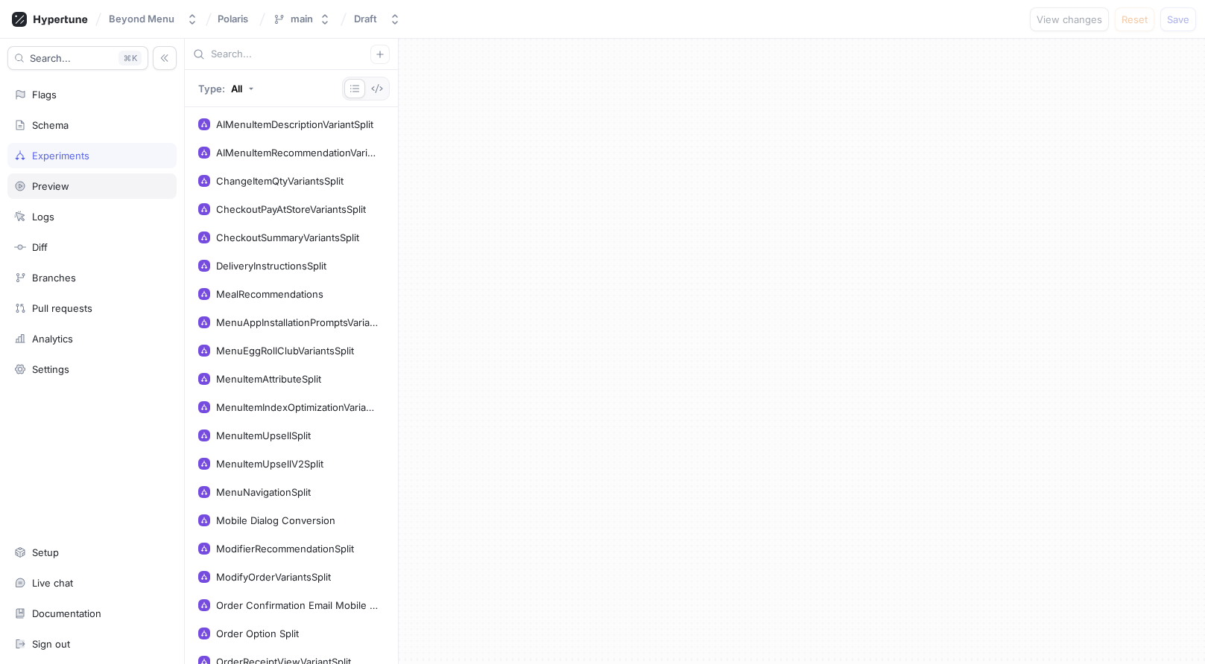
click at [89, 183] on div "Preview" at bounding box center [92, 186] width 156 height 12
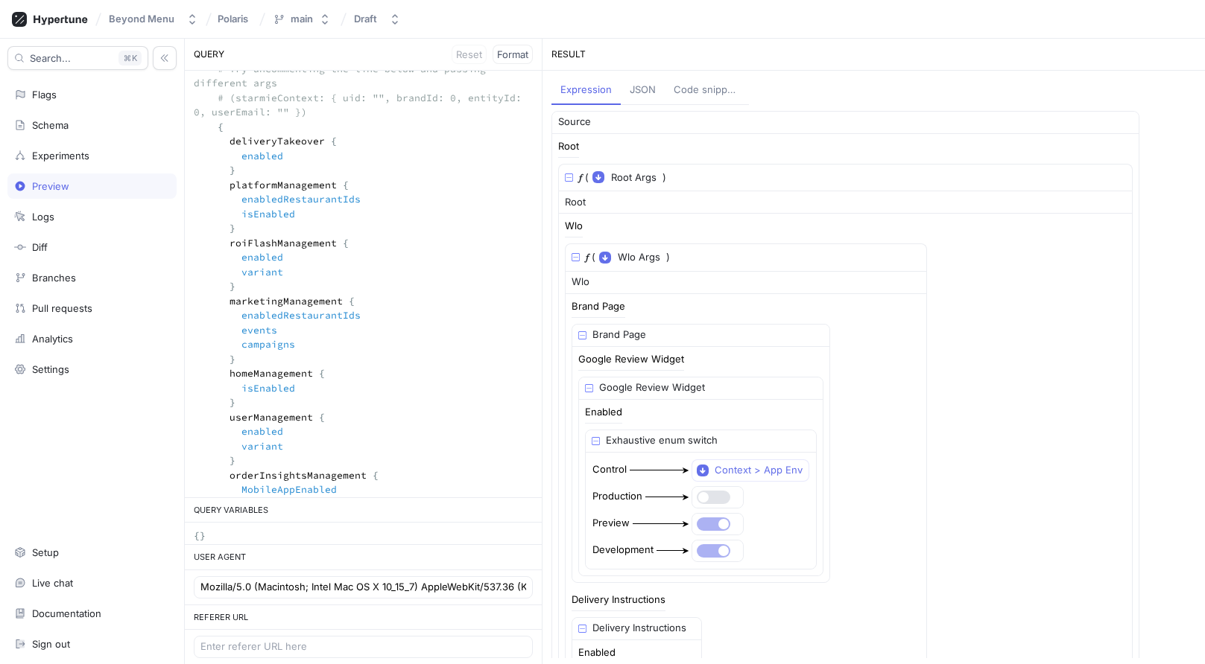
scroll to position [2693, 0]
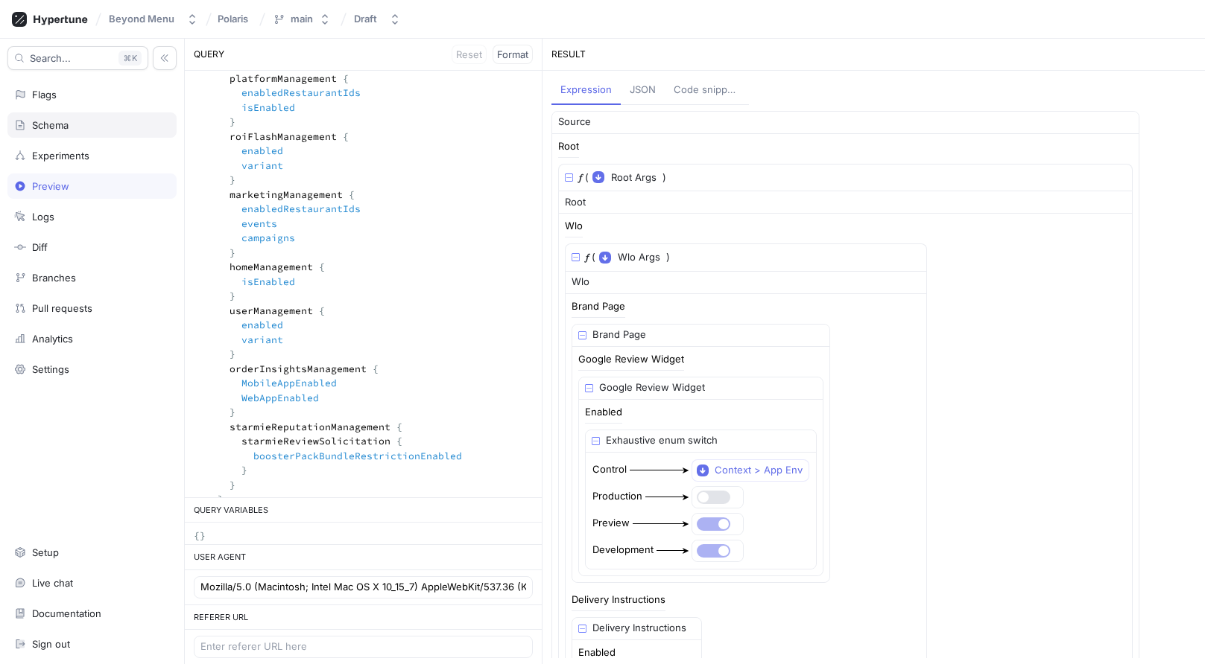
click at [77, 130] on div "Schema" at bounding box center [92, 125] width 156 height 12
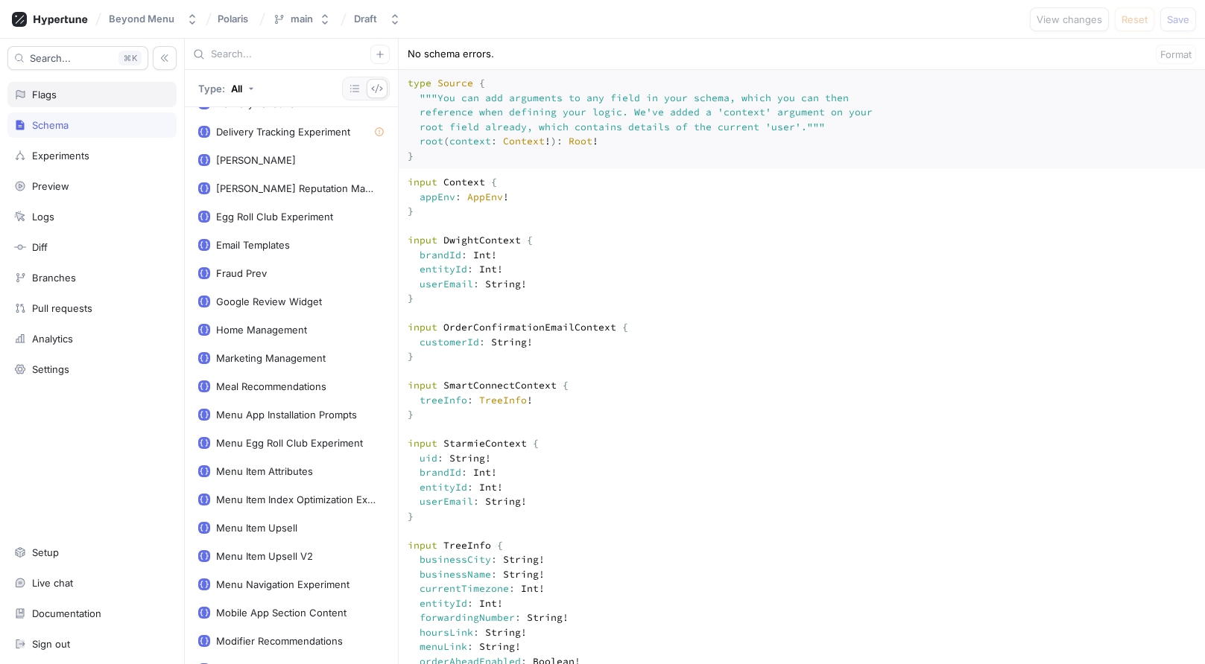
click at [91, 98] on div "Flags" at bounding box center [92, 95] width 156 height 12
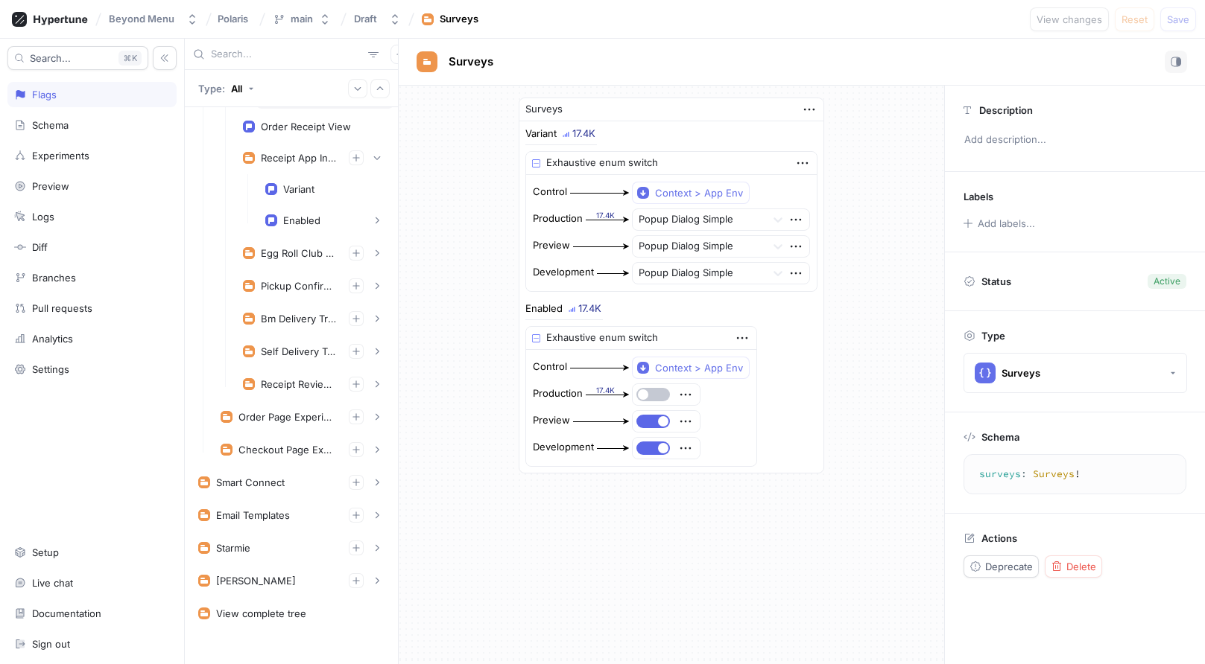
scroll to position [431, 0]
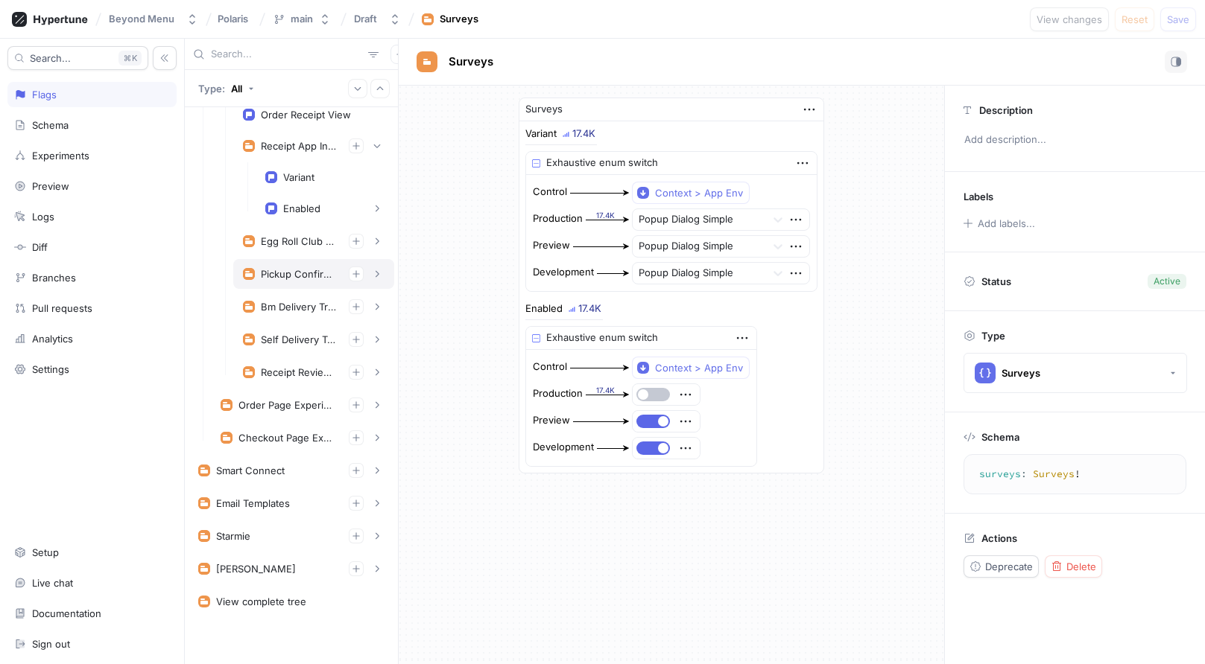
click at [302, 277] on div "Pickup Confirmation Experiment" at bounding box center [299, 274] width 76 height 12
type textarea "pickupConfirmationExperiment: PickupConfirmationExperiment!"
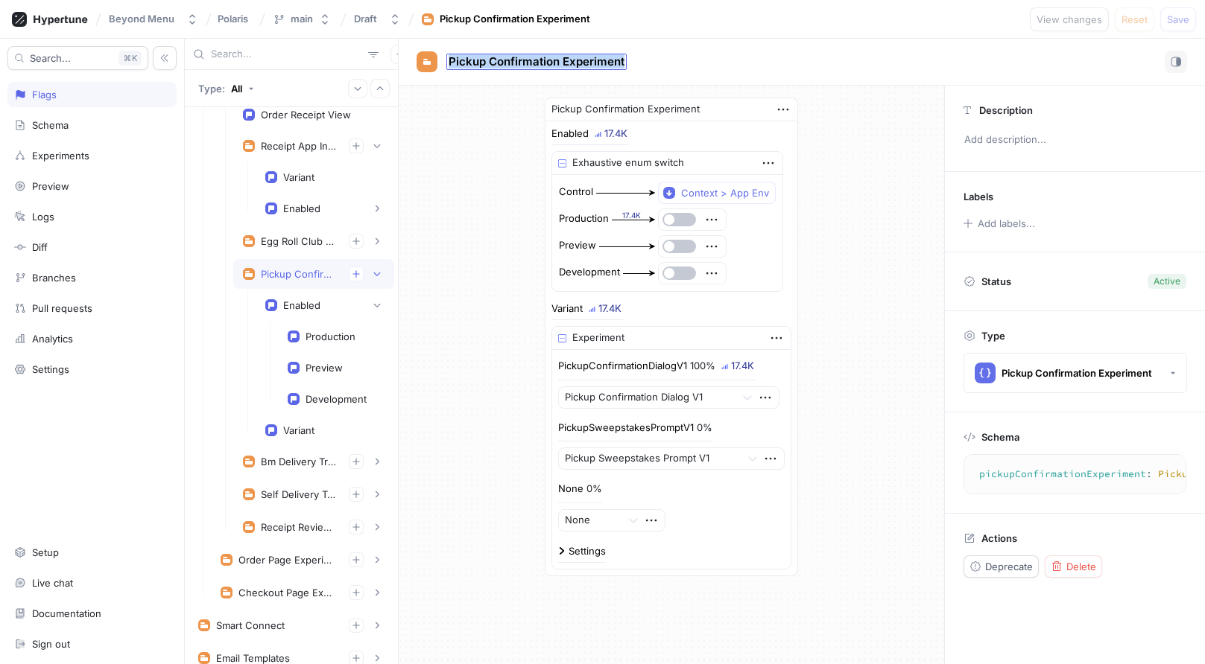
drag, startPoint x: 643, startPoint y: 72, endPoint x: 450, endPoint y: 63, distance: 193.1
click at [450, 63] on div "Pickup Confirmation Experiment" at bounding box center [801, 62] width 770 height 22
click at [476, 84] on div "Pickup Confirmation Experiment" at bounding box center [802, 62] width 806 height 47
click at [429, 57] on rect at bounding box center [427, 62] width 12 height 12
click at [1181, 66] on button "button" at bounding box center [1175, 62] width 22 height 22
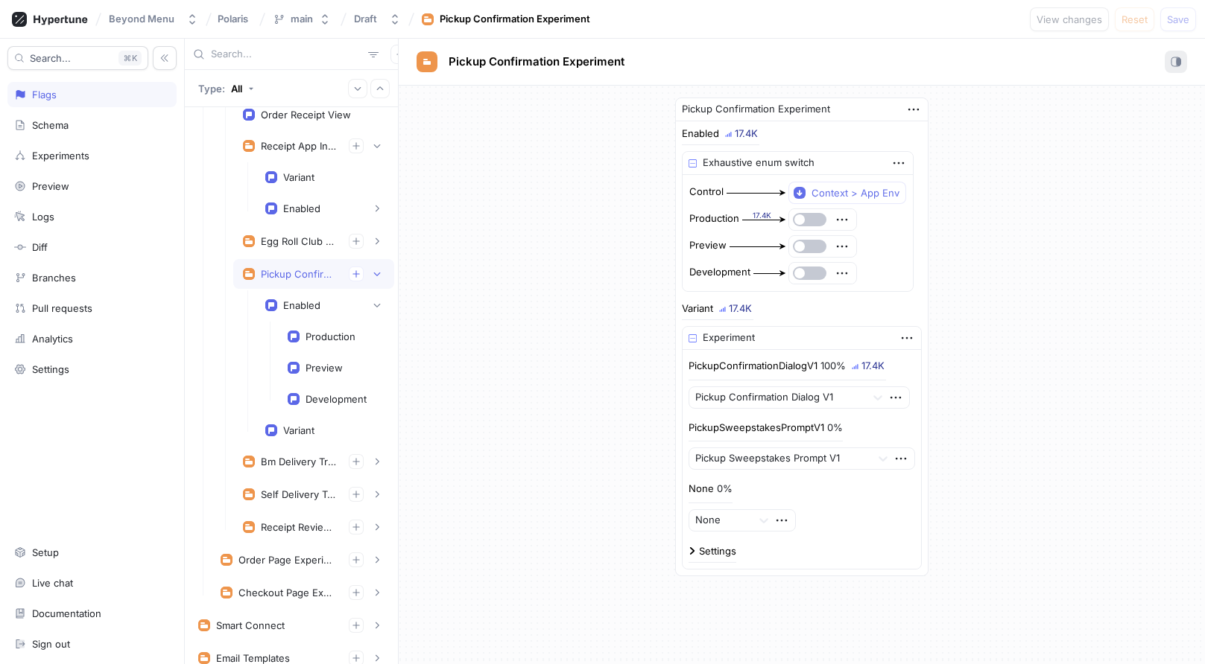
click at [1177, 63] on rect "button" at bounding box center [1178, 61] width 4 height 7
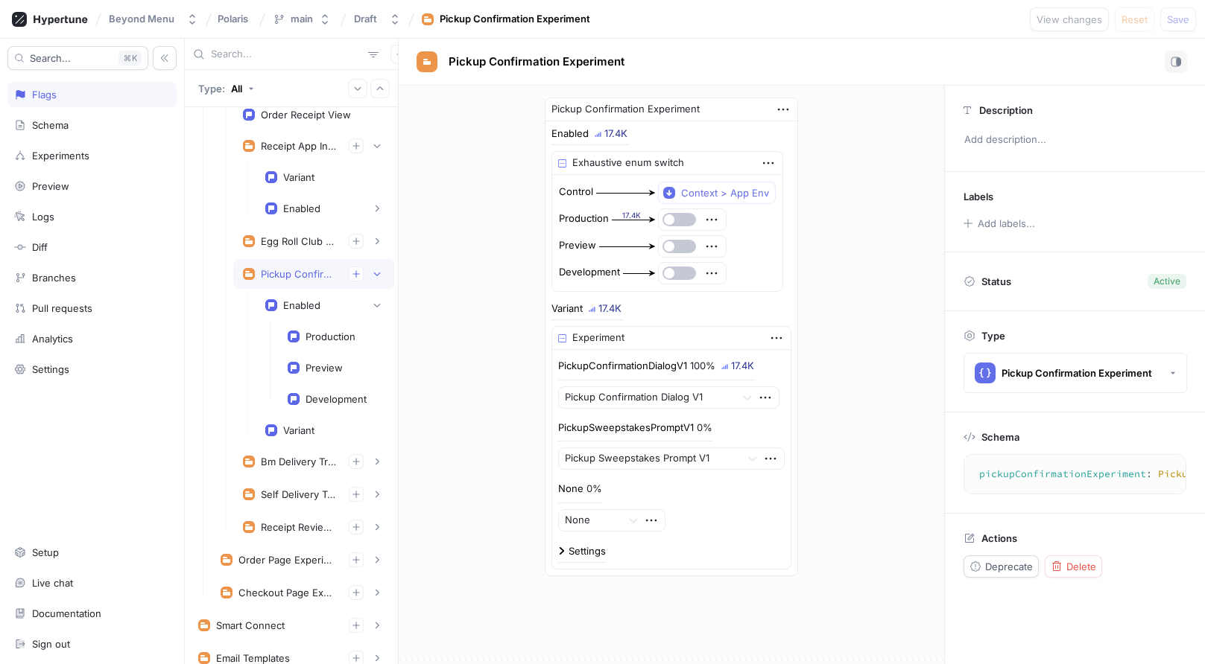
click at [970, 440] on icon at bounding box center [969, 437] width 12 height 12
click at [1028, 471] on textarea "pickupConfirmationExperiment: PickupConfirmationExperiment!" at bounding box center [1157, 474] width 374 height 27
click at [1027, 473] on textarea "pickupConfirmationExperiment: PickupConfirmationExperiment!" at bounding box center [1157, 474] width 374 height 27
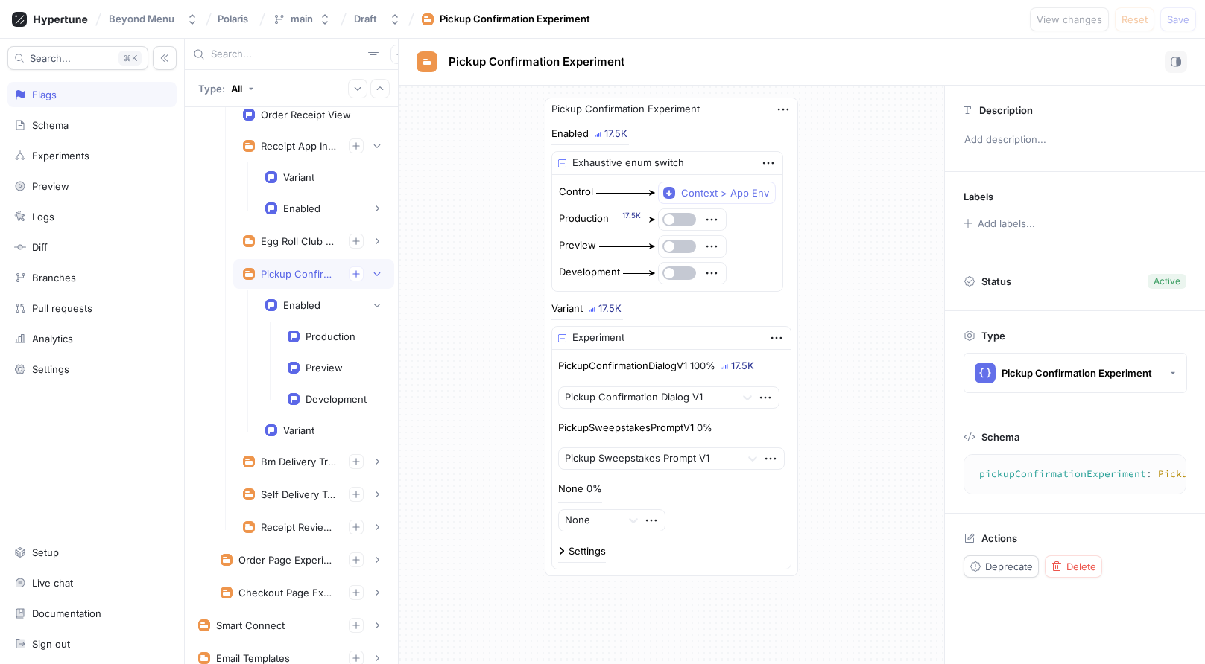
click at [1027, 473] on textarea "pickupConfirmationExperiment: PickupConfirmationExperiment!" at bounding box center [1157, 474] width 374 height 27
click at [1022, 476] on textarea "pickupConfirmationExperiment: PickupConfirmationExperiment!" at bounding box center [1157, 474] width 374 height 27
click at [314, 456] on div "Bm Delivery Tracking Experiment" at bounding box center [299, 462] width 76 height 12
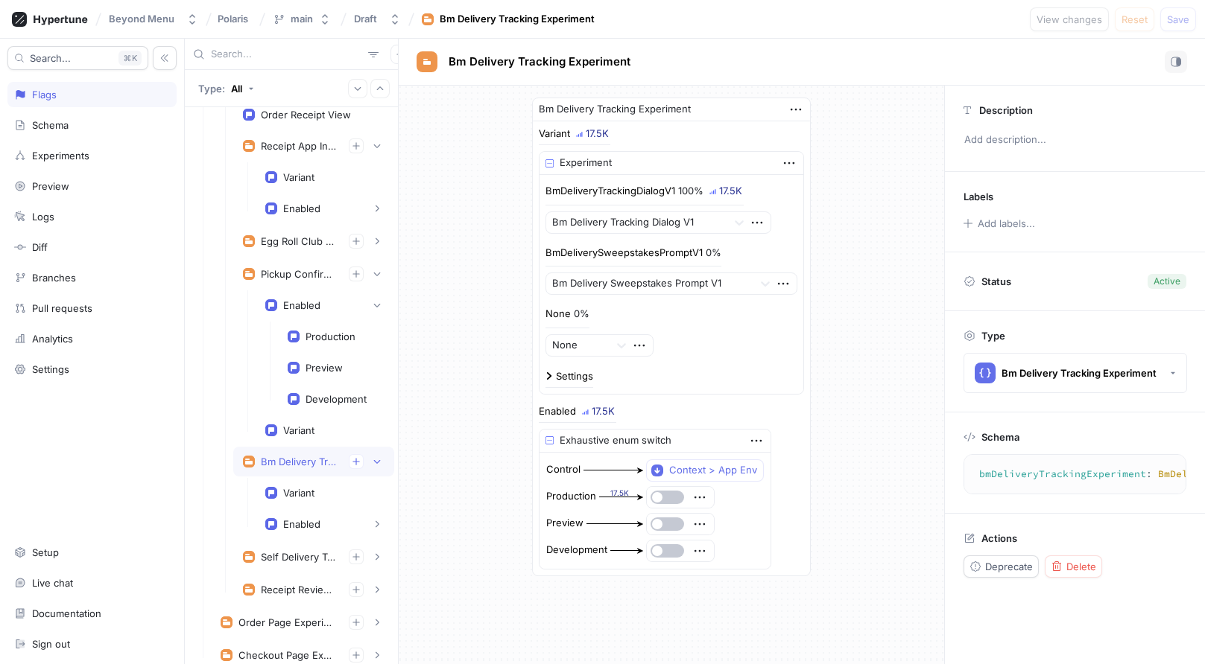
scroll to position [39, 0]
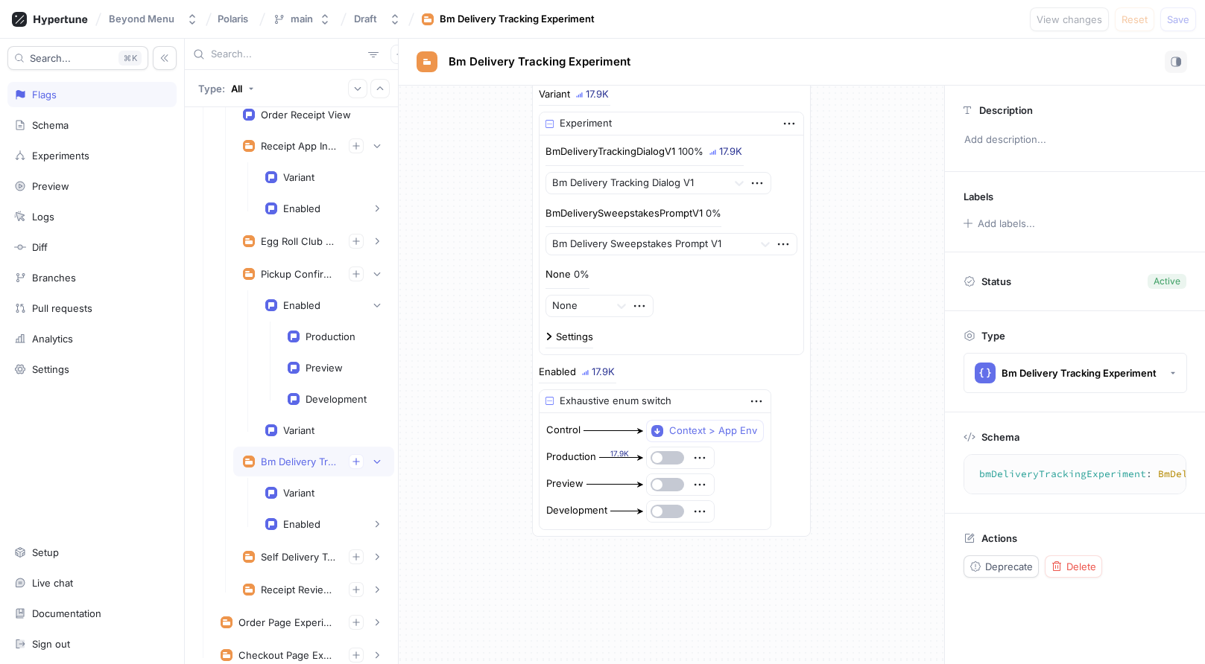
click at [1040, 472] on textarea "bmDeliveryTrackingExperiment: BmDeliveryTrackingExperiment!" at bounding box center [1157, 474] width 374 height 27
click at [282, 557] on div "Self Delivery Tracking Experiment" at bounding box center [299, 557] width 76 height 12
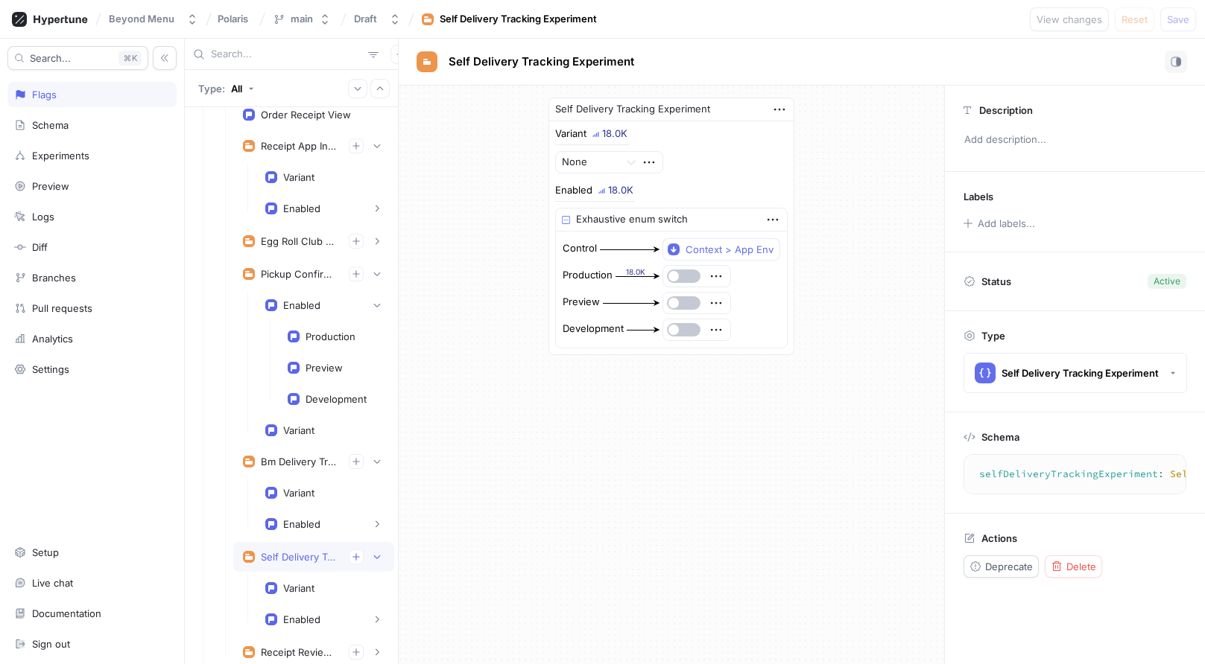
click at [1037, 458] on div "selfDeliveryTrackingExperiment : SelfDeliveryTrackingExperiment ! selfDeliveryT…" at bounding box center [1074, 474] width 223 height 40
click at [1037, 469] on textarea "selfDeliveryTrackingExperiment: SelfDeliveryTrackingExperiment!" at bounding box center [1169, 474] width 399 height 27
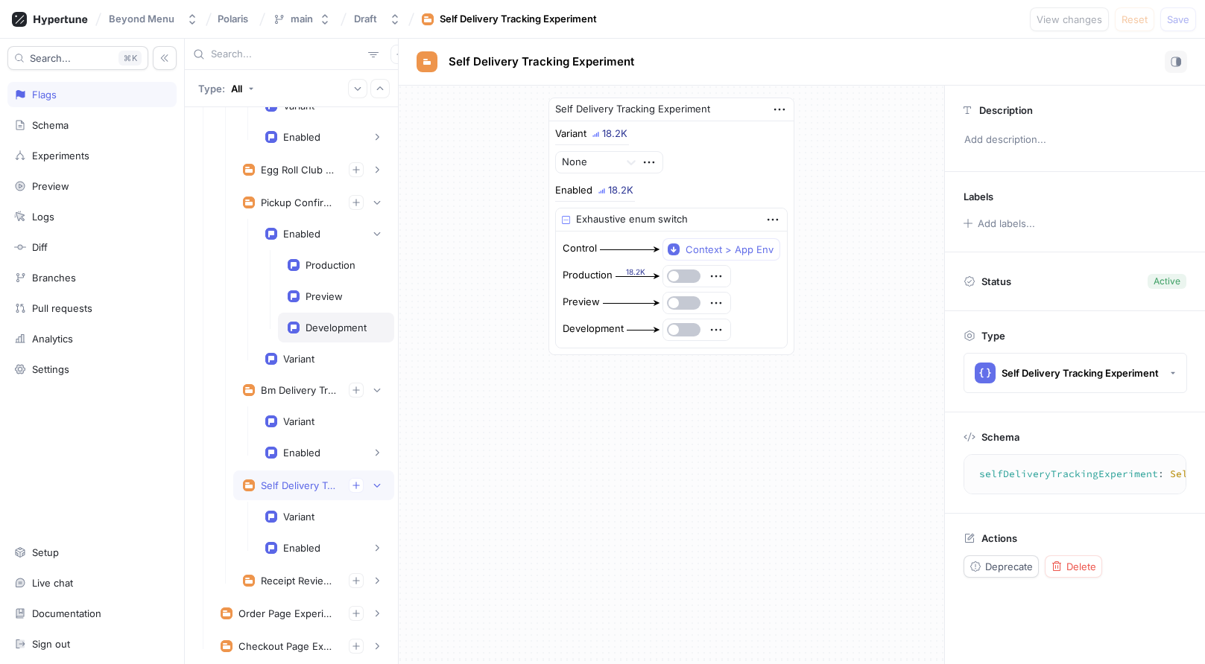
scroll to position [527, 0]
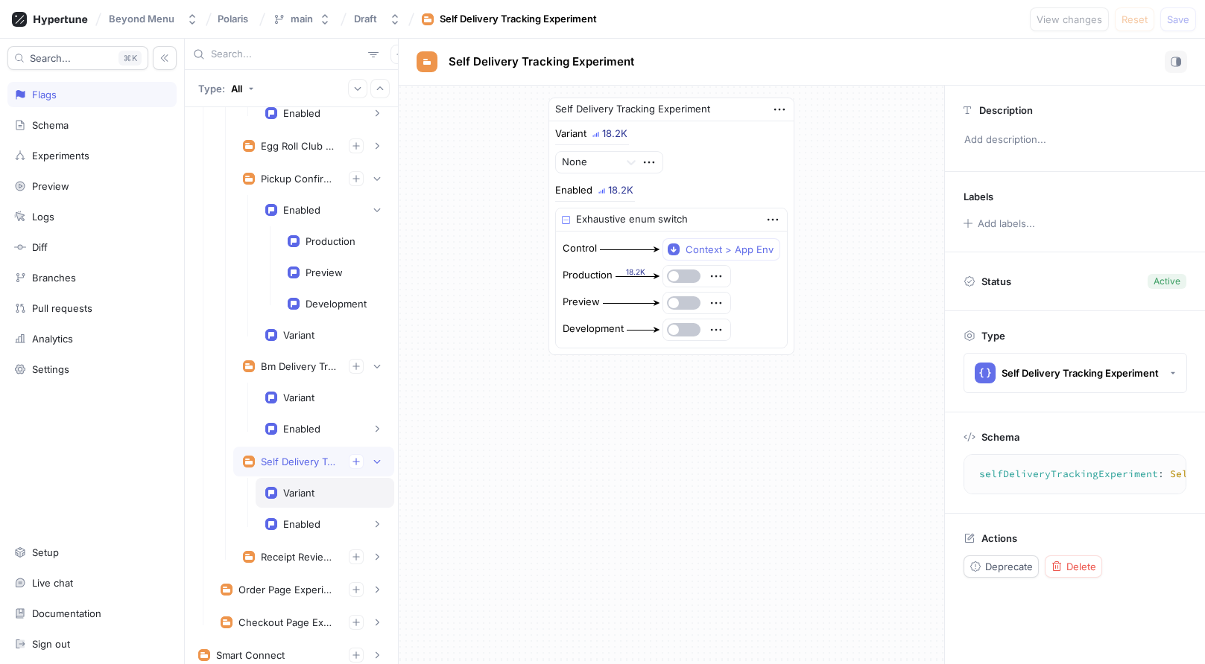
click at [314, 501] on div "Variant" at bounding box center [325, 493] width 139 height 30
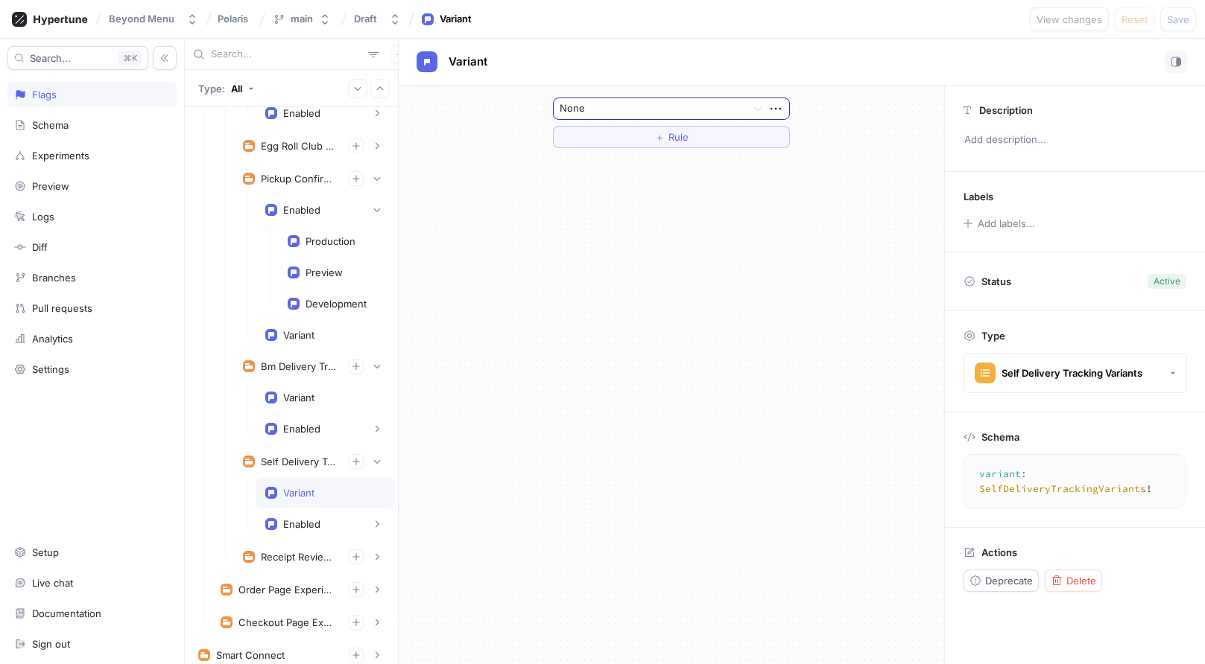
click at [606, 112] on div at bounding box center [649, 110] width 180 height 18
click at [305, 410] on div "Variant" at bounding box center [325, 398] width 139 height 30
type textarea "variant: BmDeliveryTrackingVariants!"
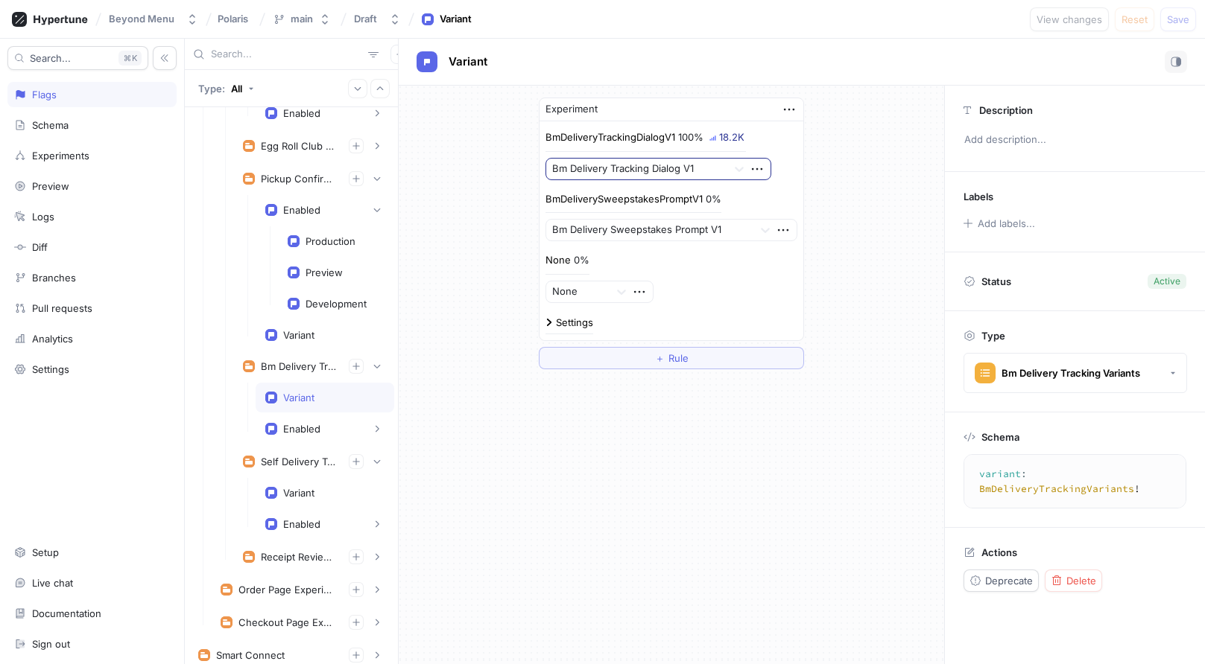
click at [699, 177] on div "Bm Delivery Tracking Dialog V1" at bounding box center [636, 169] width 180 height 21
click at [717, 234] on div at bounding box center [649, 231] width 194 height 18
click at [607, 588] on div "Experiment BmDeliveryTrackingDialogV1 100% 19.6K Bm Delivery Tracking Dialog V1…" at bounding box center [671, 375] width 545 height 579
click at [580, 235] on div at bounding box center [649, 231] width 194 height 18
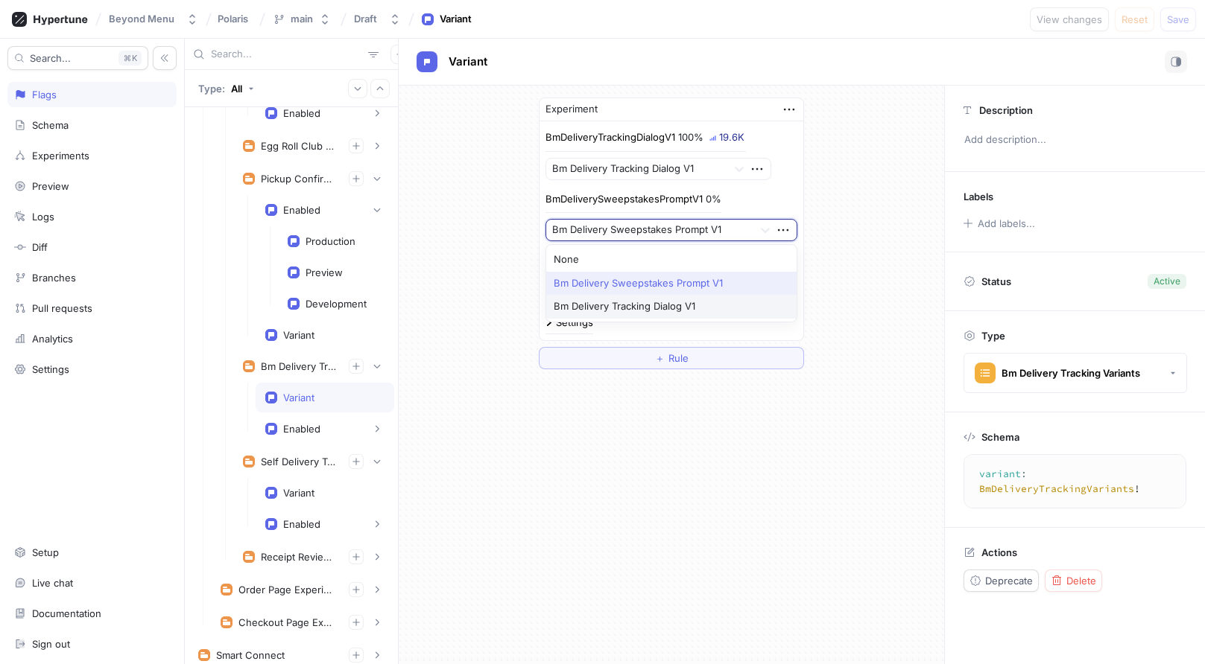
click at [492, 477] on div "Experiment BmDeliveryTrackingDialogV1 100% 19.6K Bm Delivery Tracking Dialog V1…" at bounding box center [671, 375] width 545 height 579
